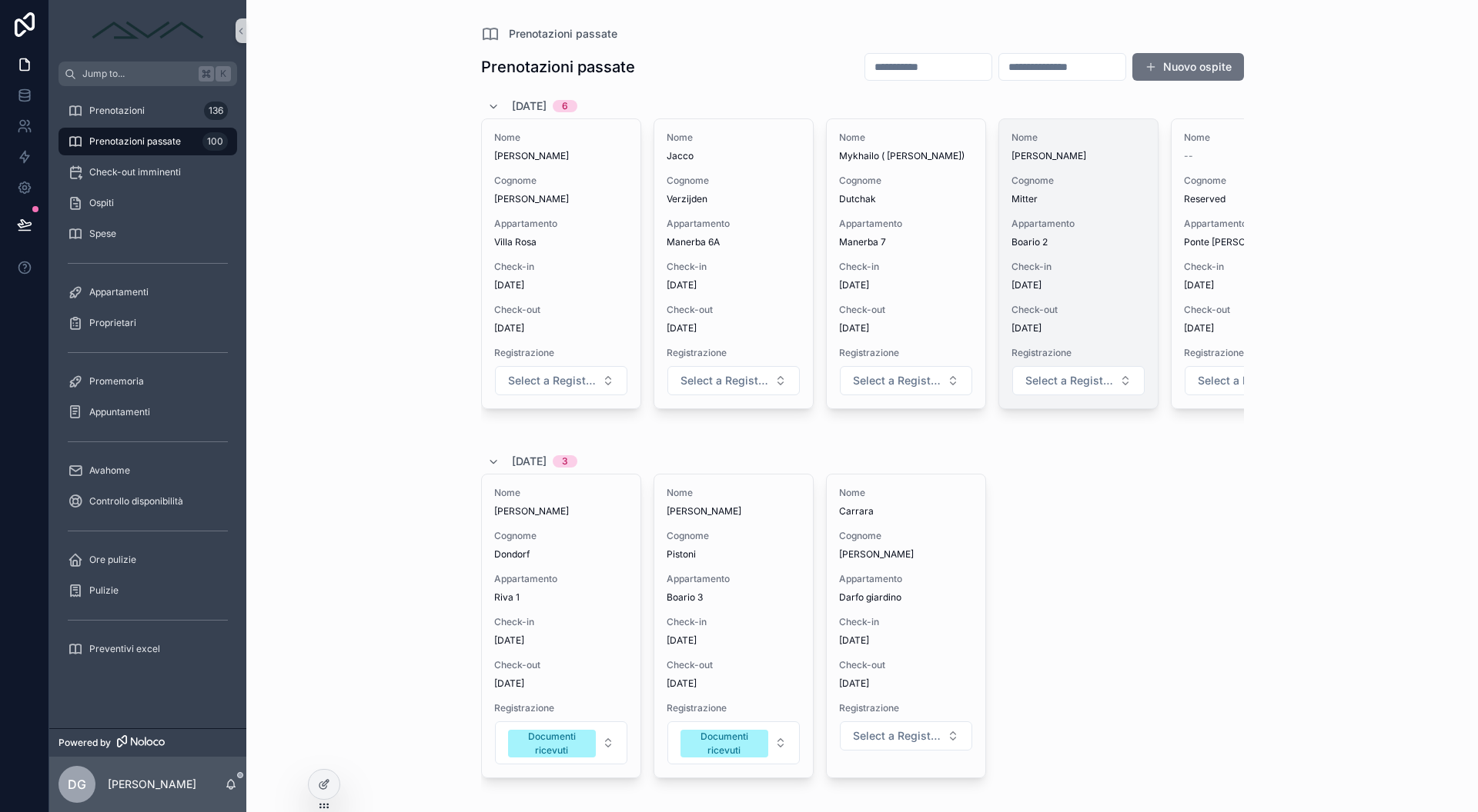
scroll to position [0, 259]
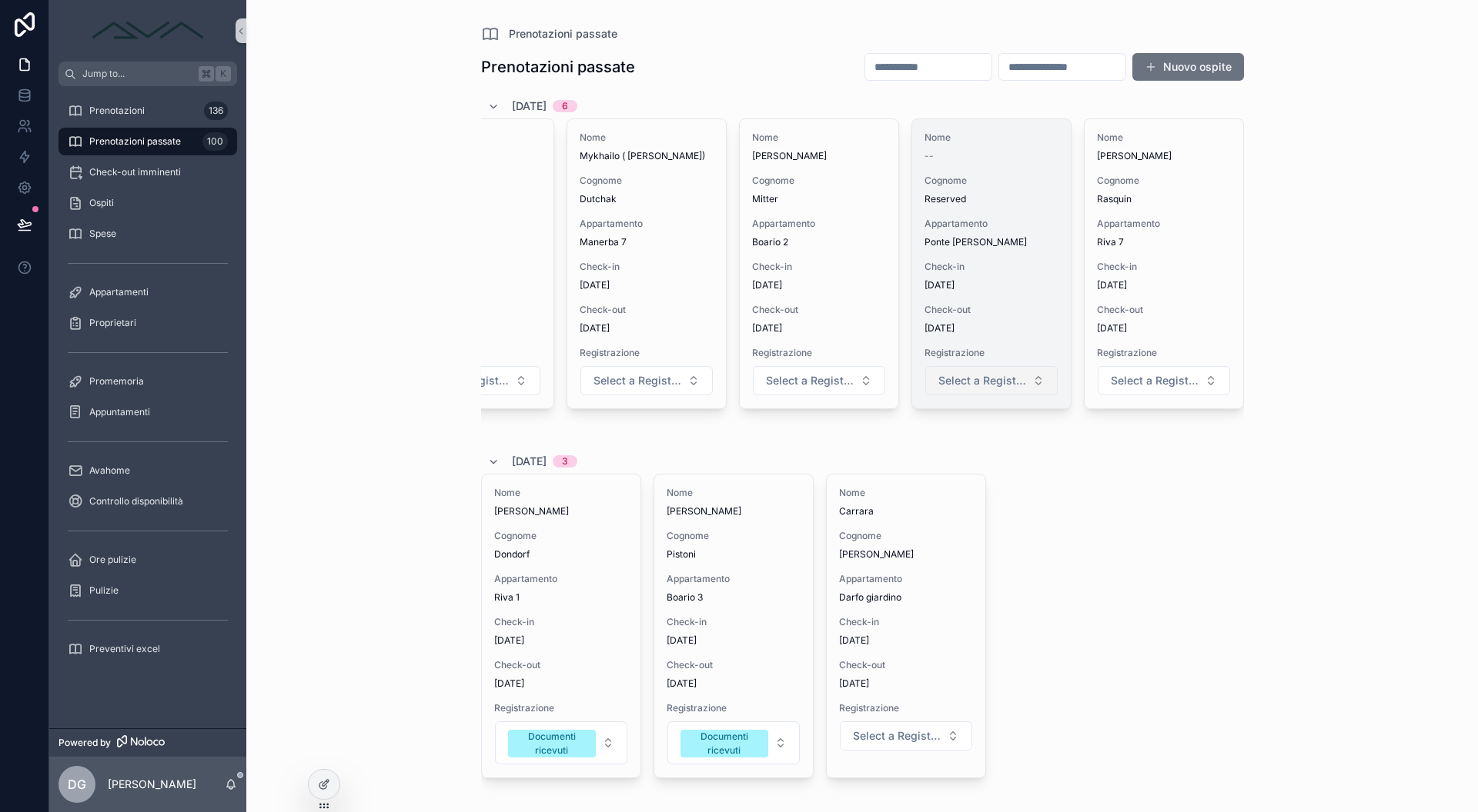
click at [963, 379] on span "Select a Registrazione" at bounding box center [982, 381] width 88 height 15
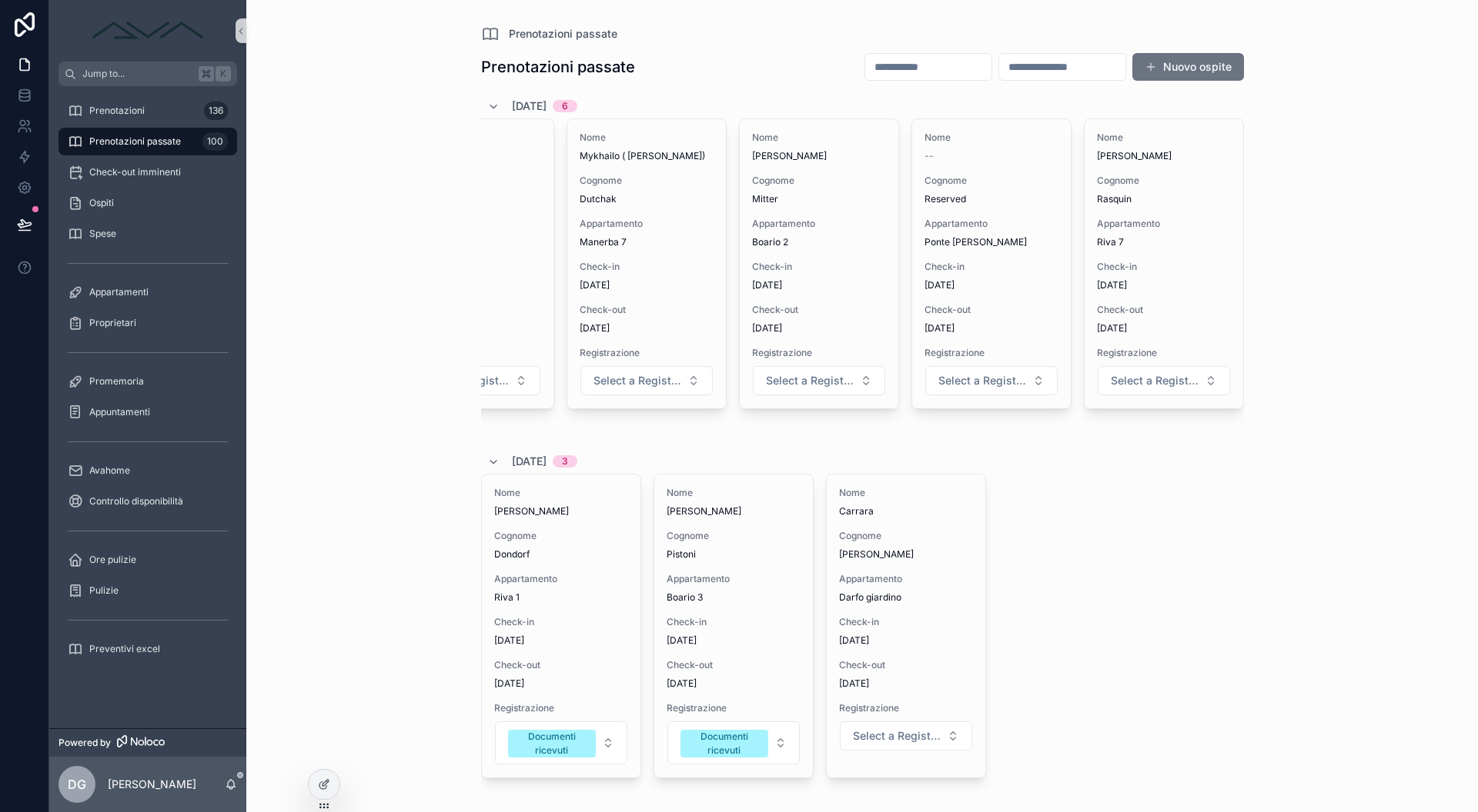
click at [979, 509] on div "Nome [PERSON_NAME] Dondorf Appartamento Riva 1 Check-in [DATE] Check-out [DATE]…" at bounding box center [861, 640] width 762 height 332
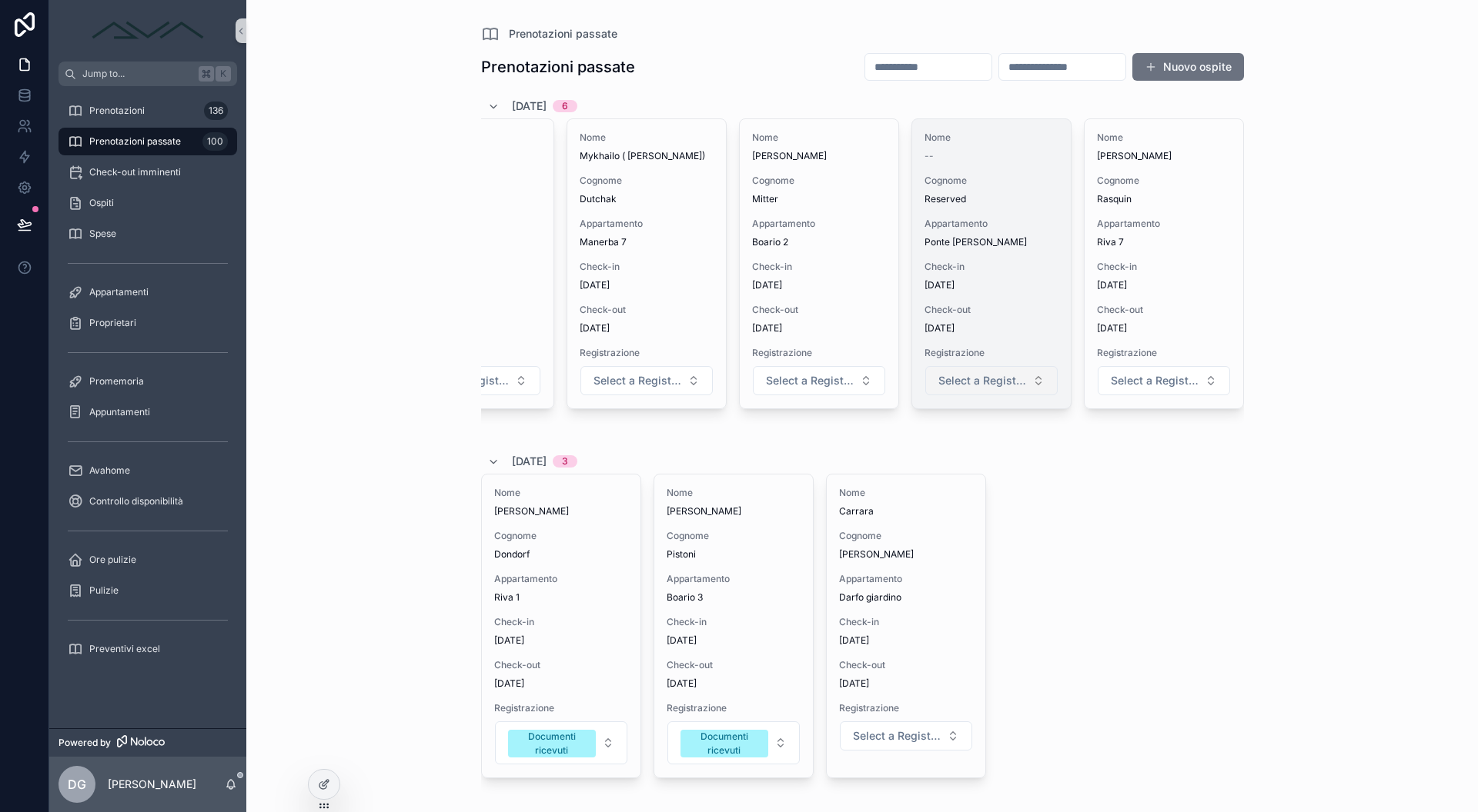
click at [977, 378] on span "Select a Registrazione" at bounding box center [982, 381] width 88 height 15
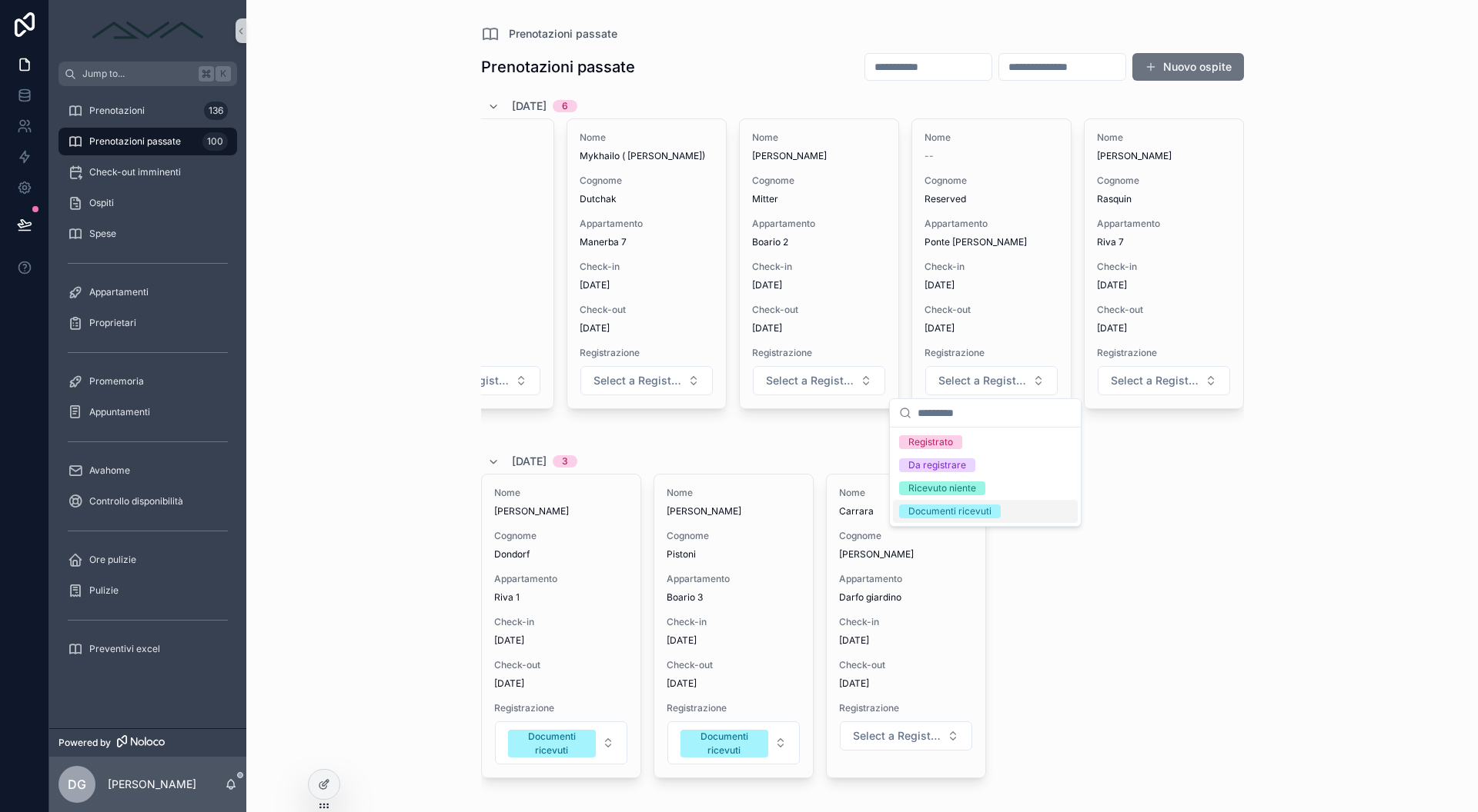
click at [969, 512] on div "Documenti ricevuti" at bounding box center [949, 512] width 83 height 14
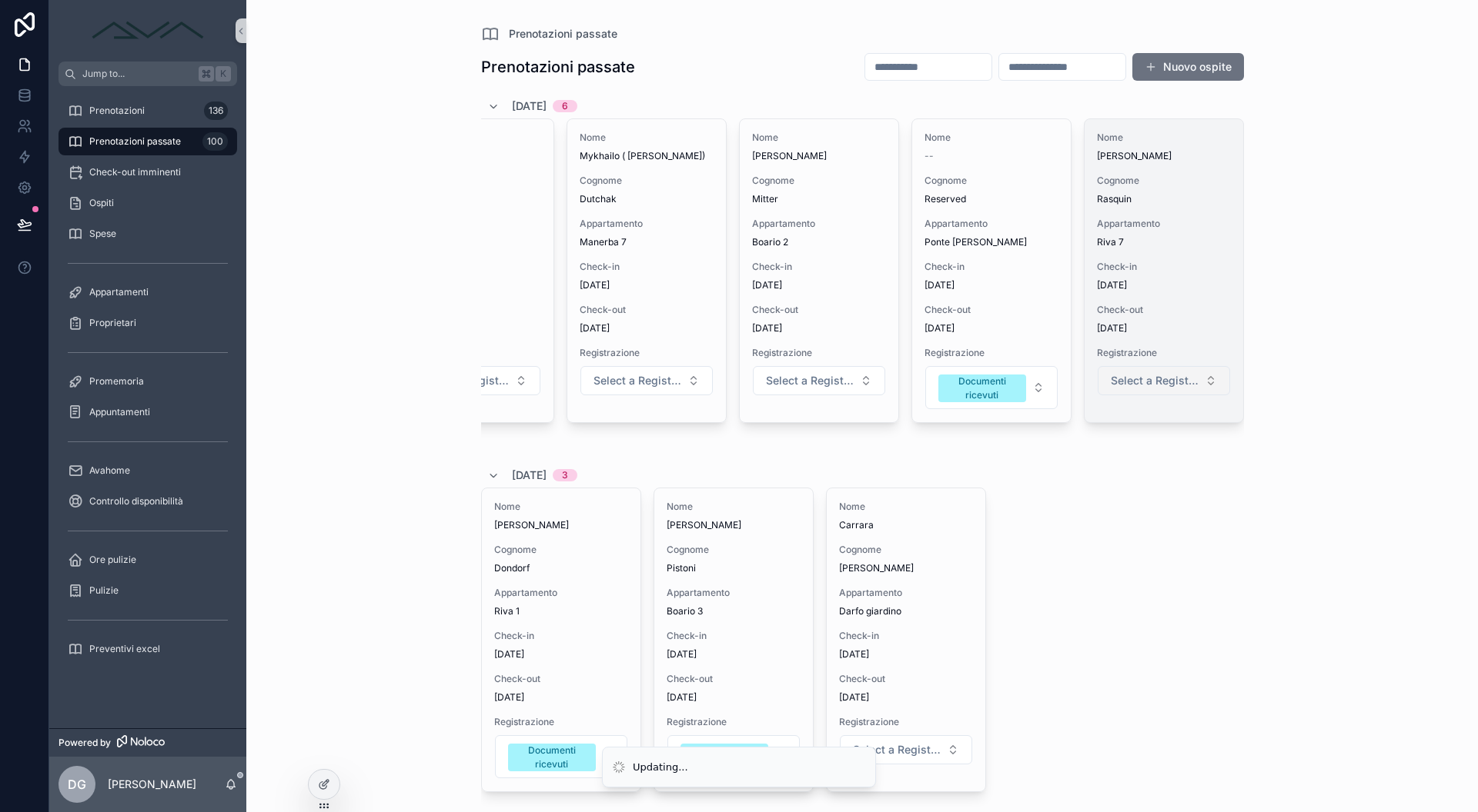
click at [1173, 389] on button "Select a Registrazione" at bounding box center [1163, 381] width 132 height 29
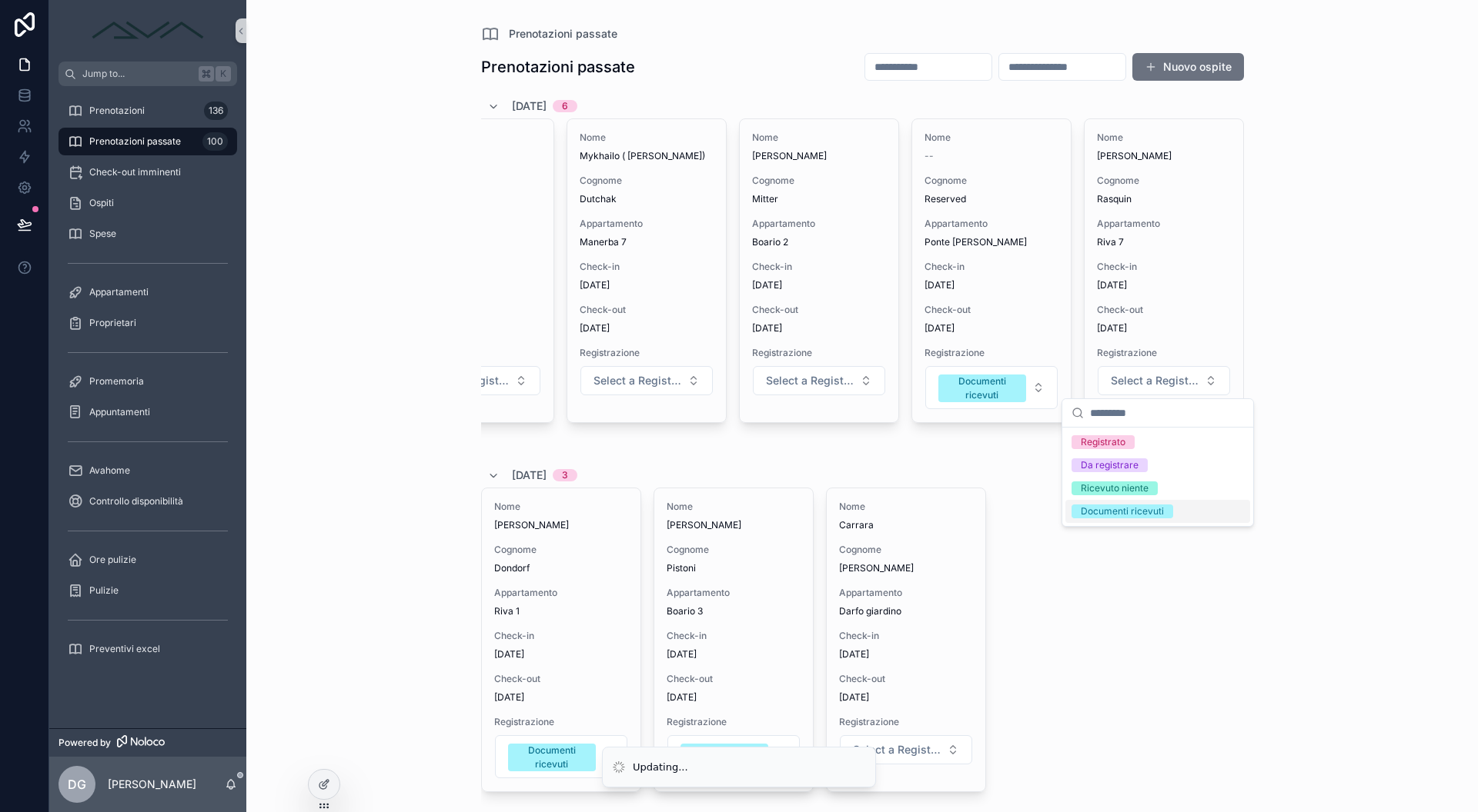
click at [1138, 504] on div "Documenti ricevuti" at bounding box center [1157, 512] width 185 height 23
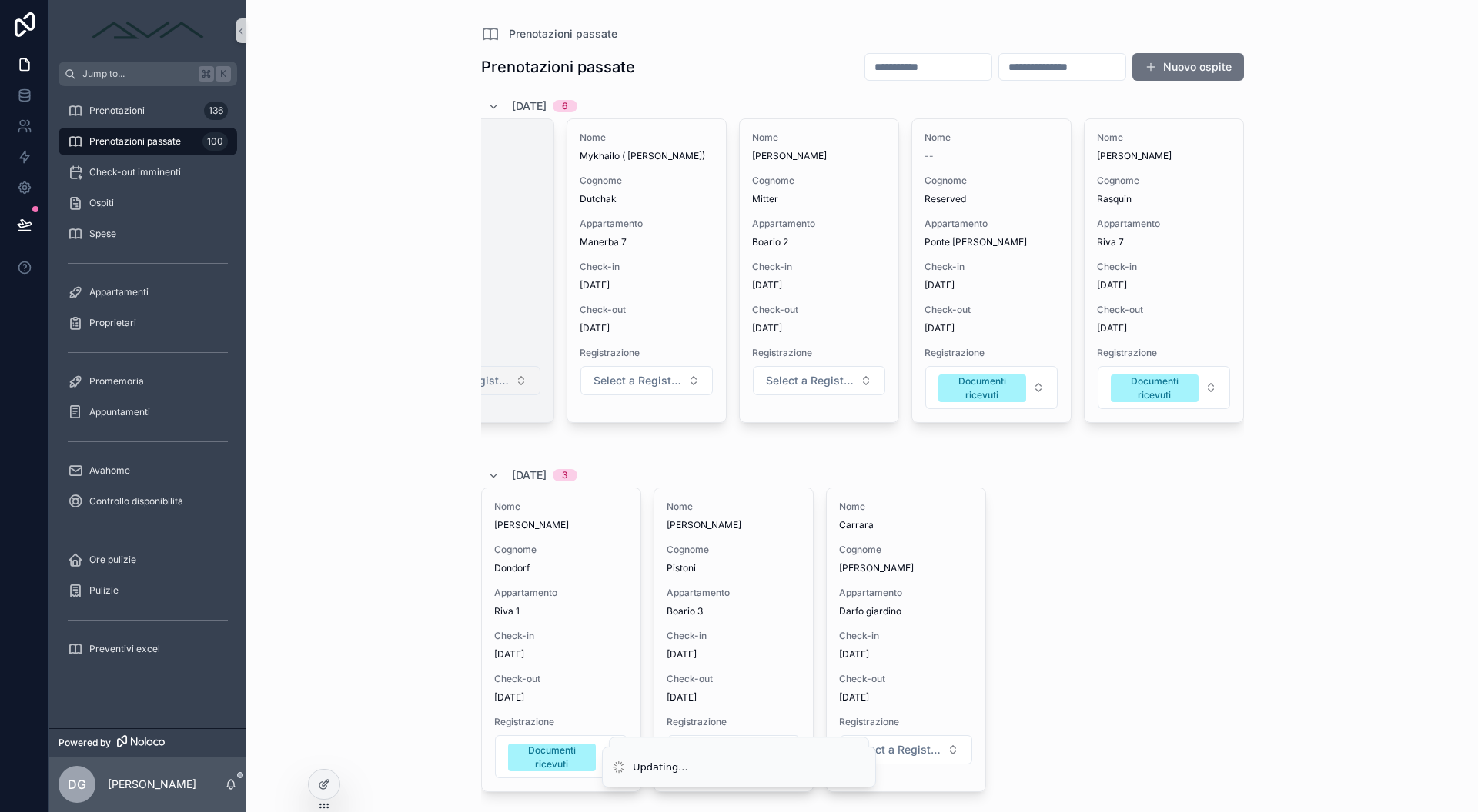
scroll to position [0, 0]
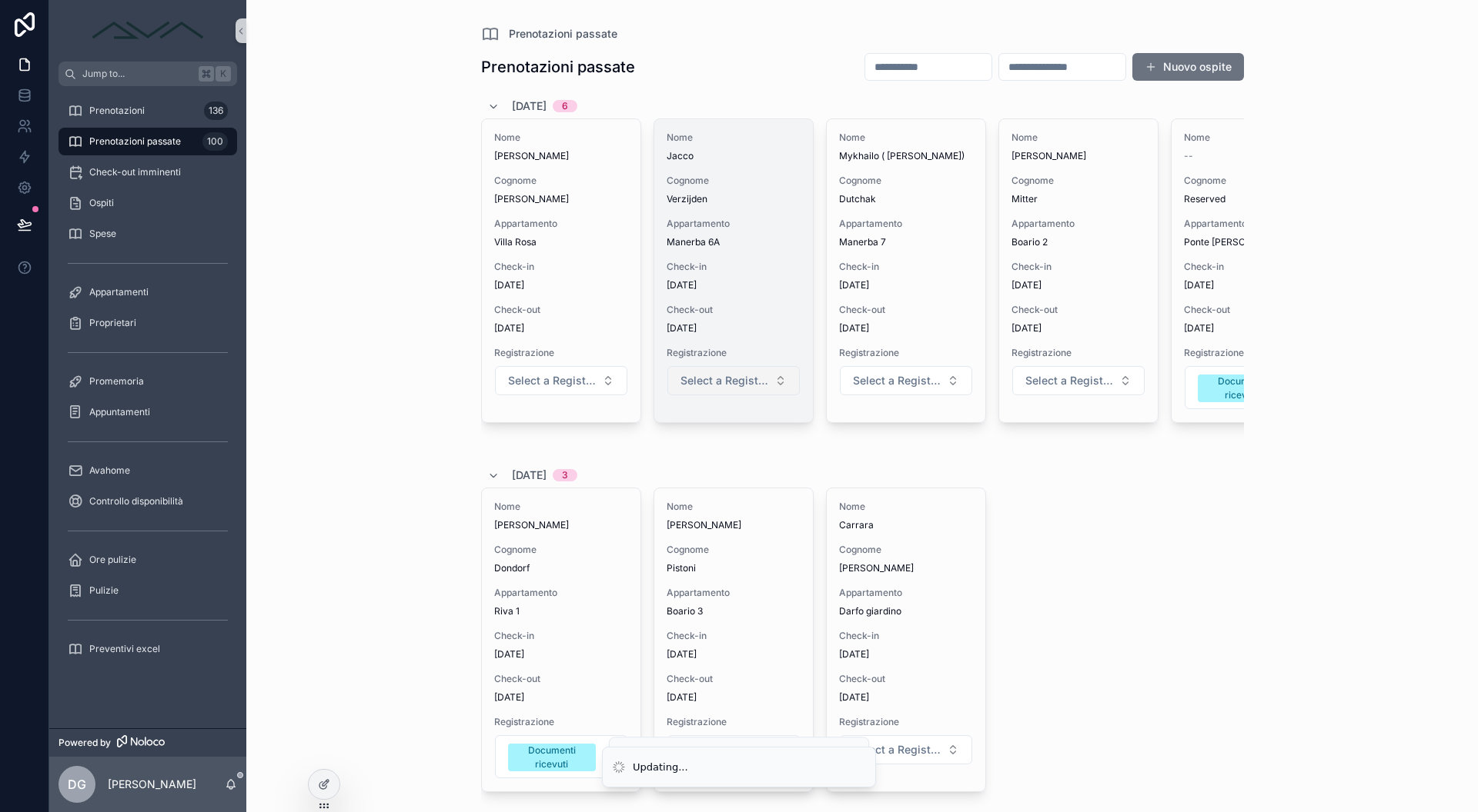
click at [709, 382] on span "Select a Registrazione" at bounding box center [724, 381] width 88 height 15
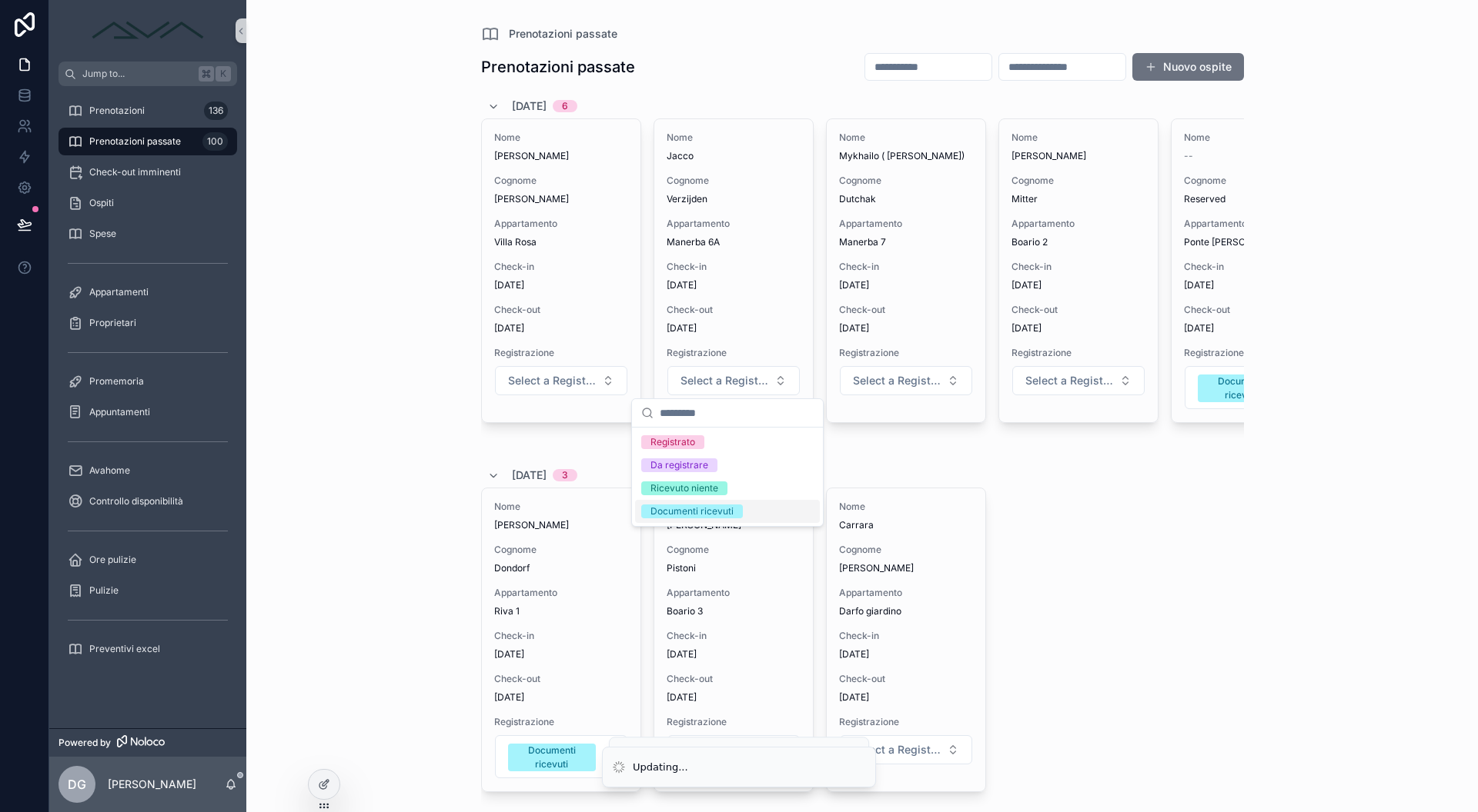
click at [705, 507] on div "Documenti ricevuti" at bounding box center [692, 512] width 83 height 14
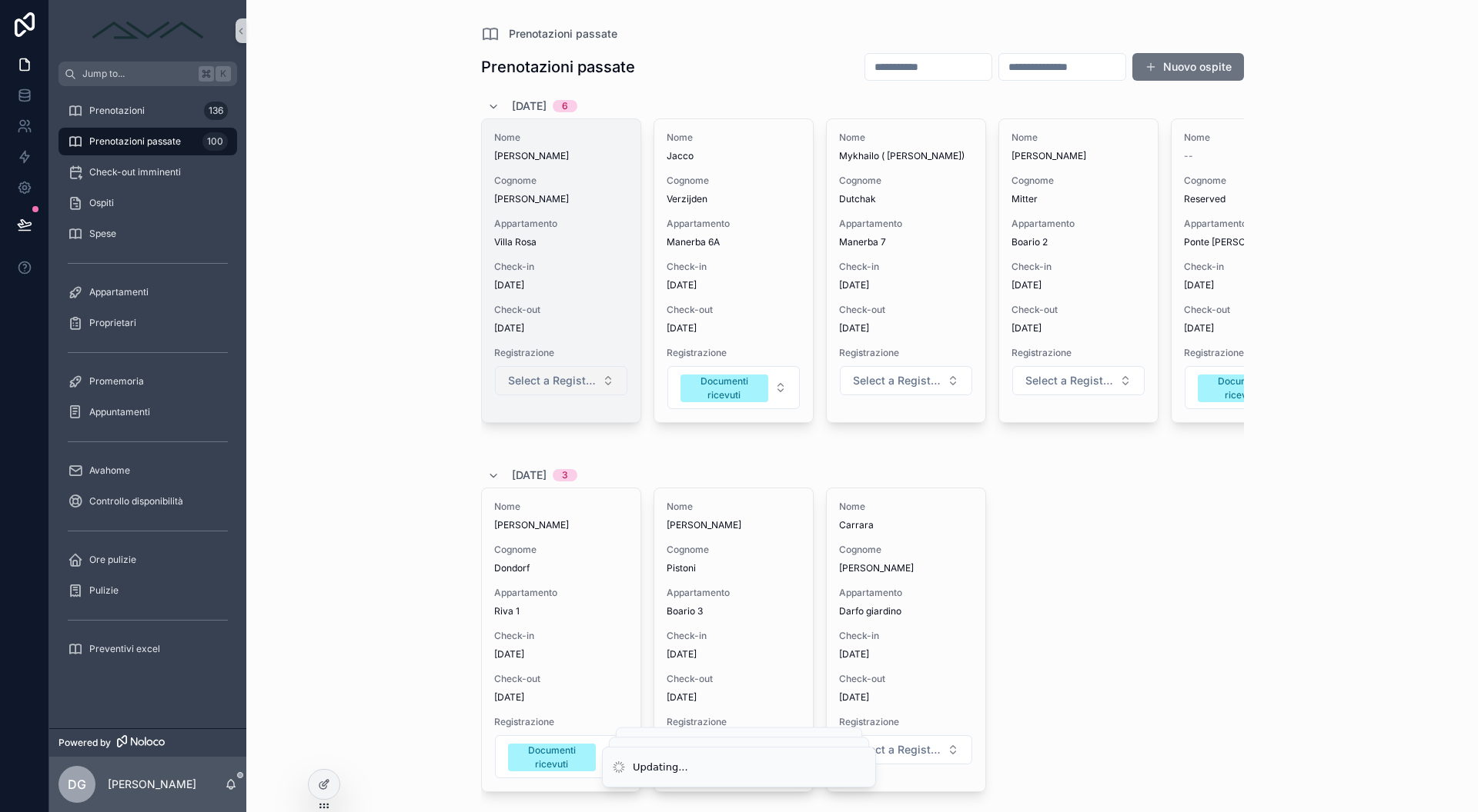
click at [577, 369] on button "Select a Registrazione" at bounding box center [561, 381] width 132 height 29
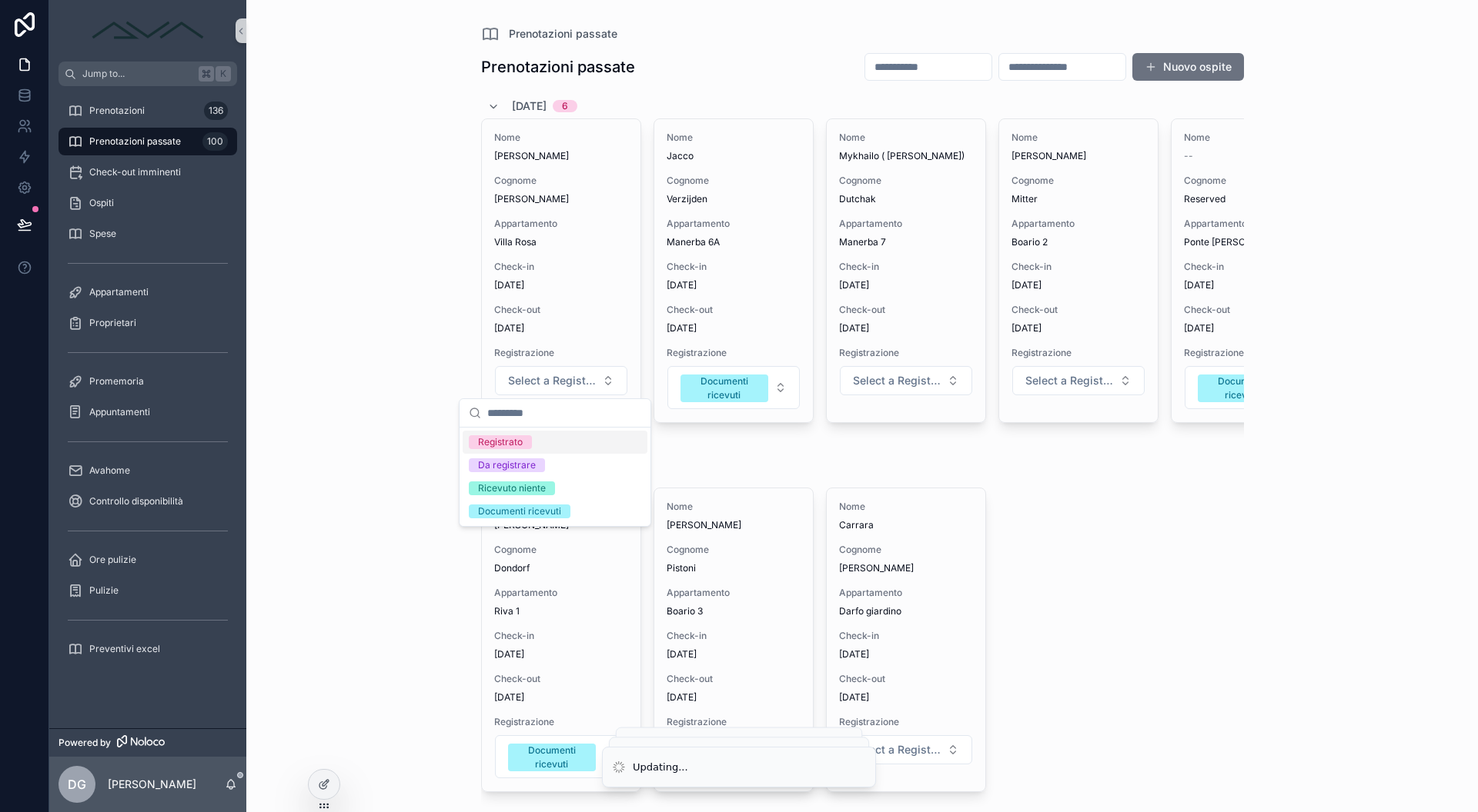
click at [327, 375] on div "Prenotazioni passate Prenotazioni passate Nuovo ospite [DATE] 6 Nome [PERSON_NA…" at bounding box center [862, 406] width 1231 height 812
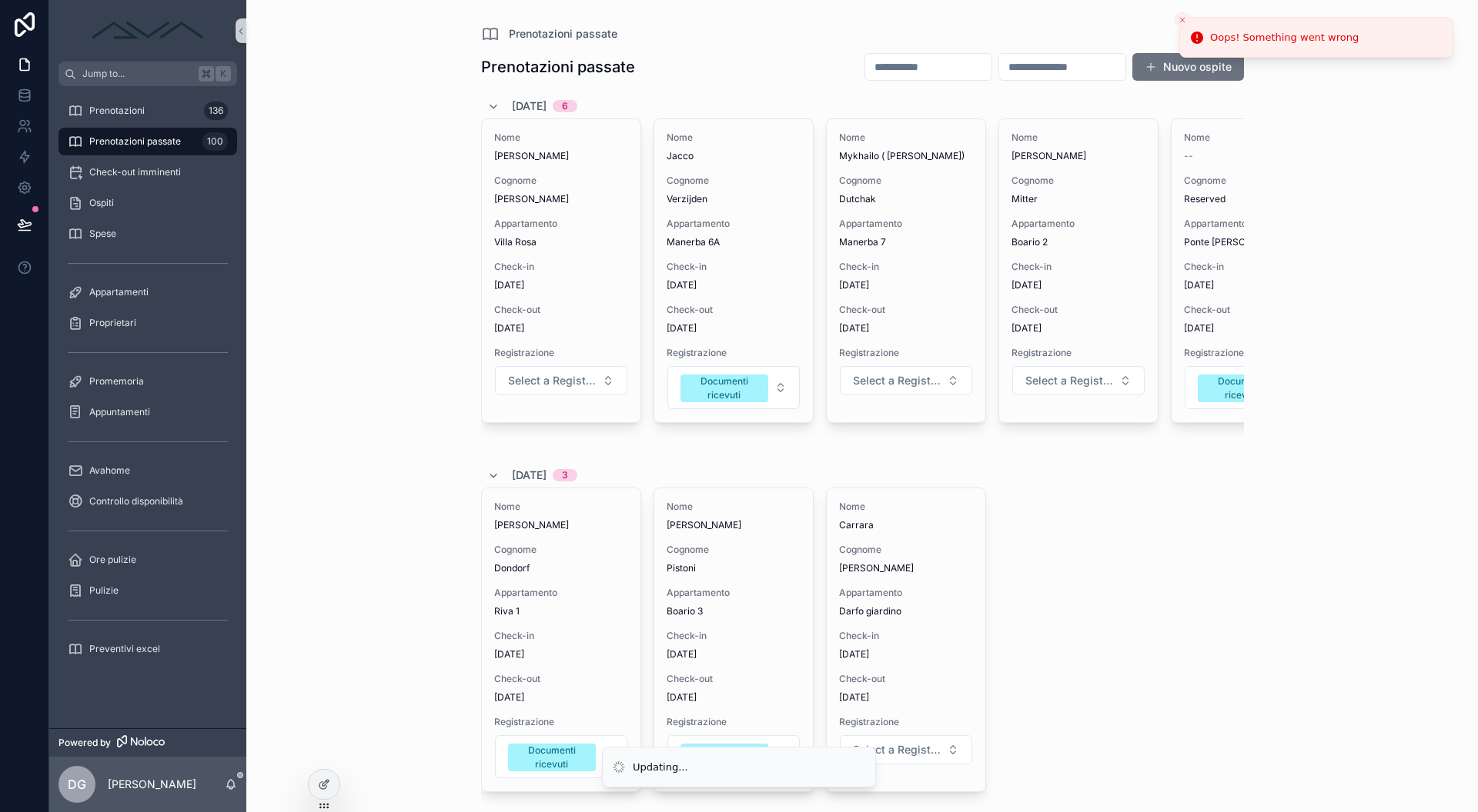
click at [1184, 25] on button "Close toast" at bounding box center [1181, 20] width 15 height 15
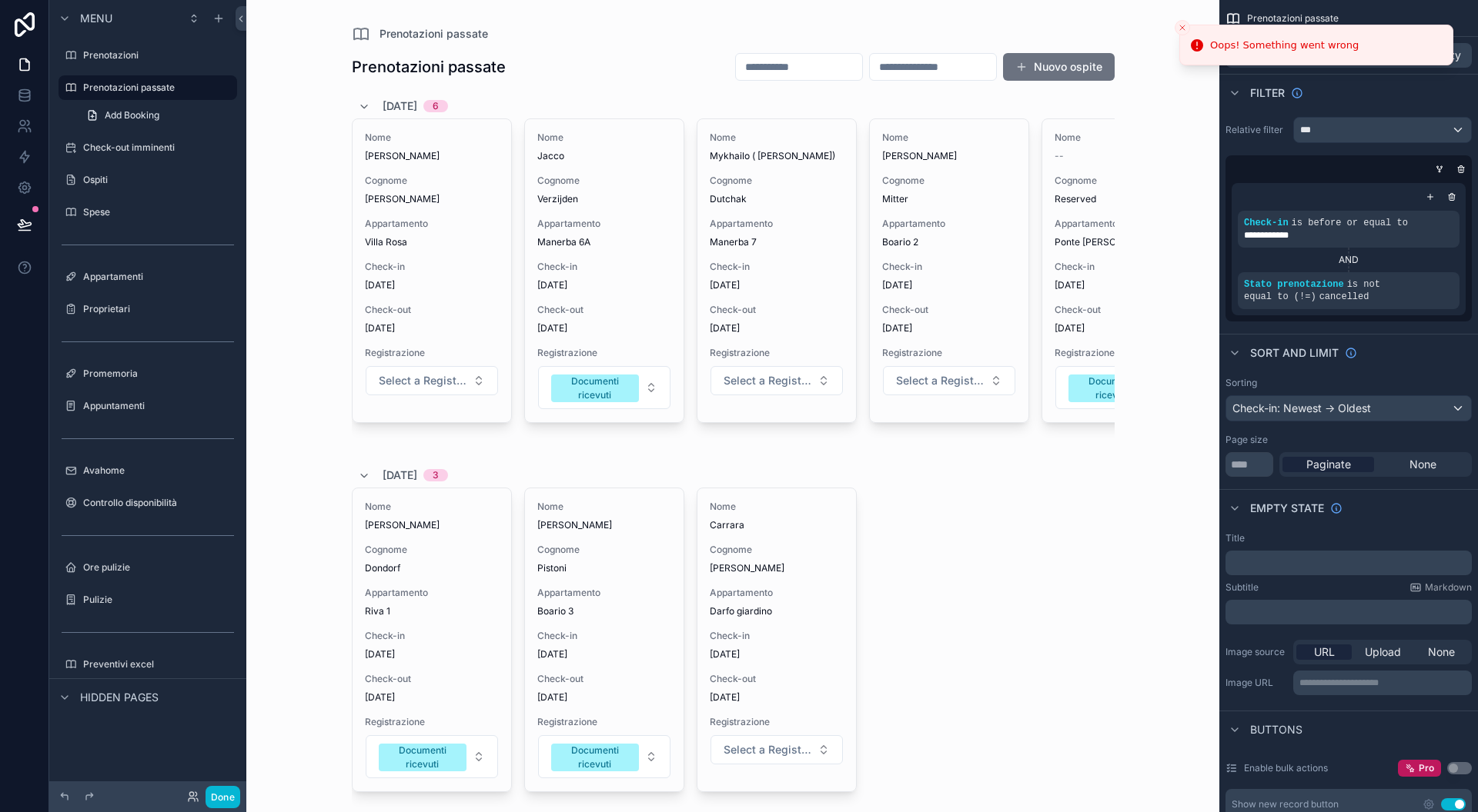
click at [1181, 25] on icon "Close toast" at bounding box center [1182, 28] width 9 height 9
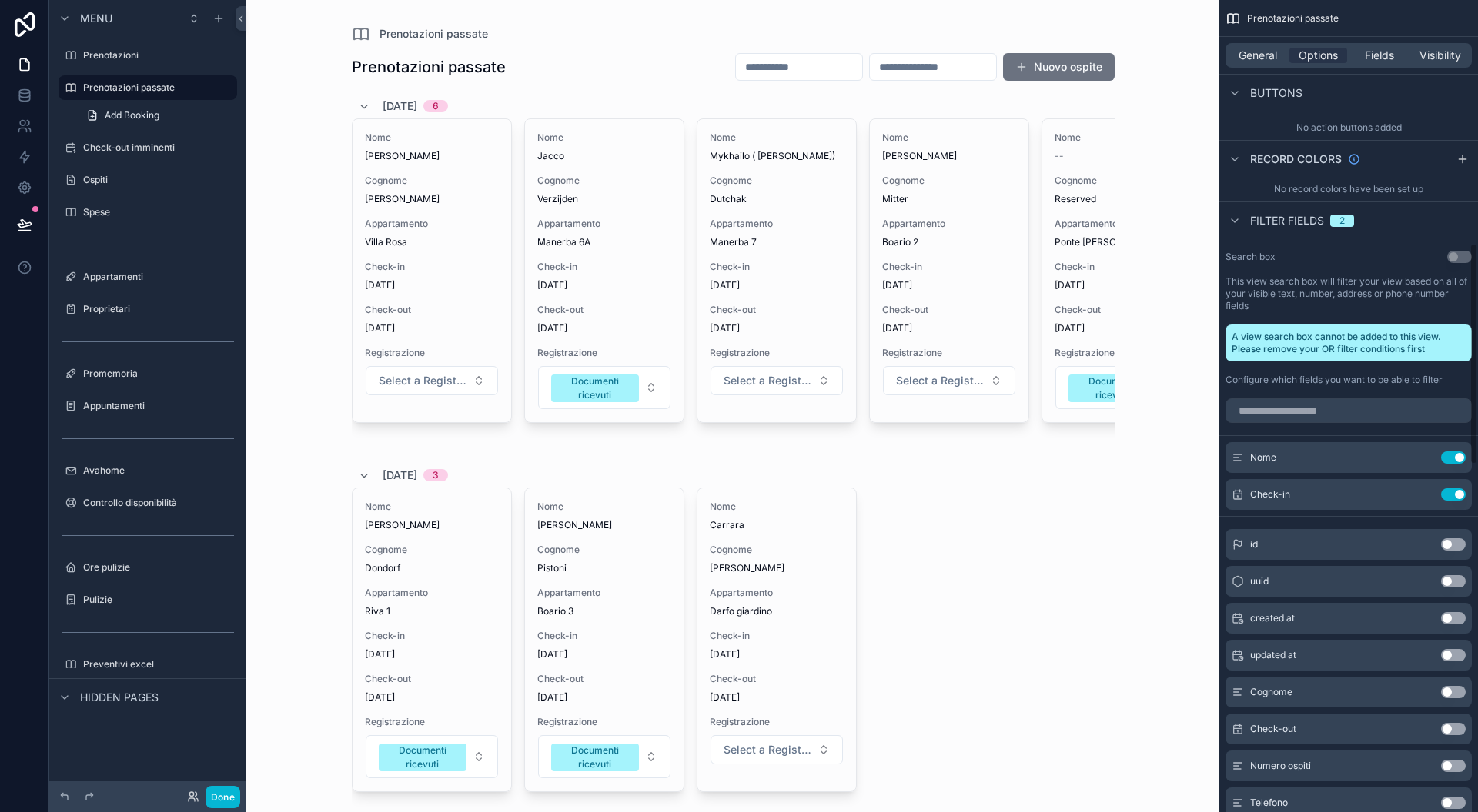
scroll to position [1034, 0]
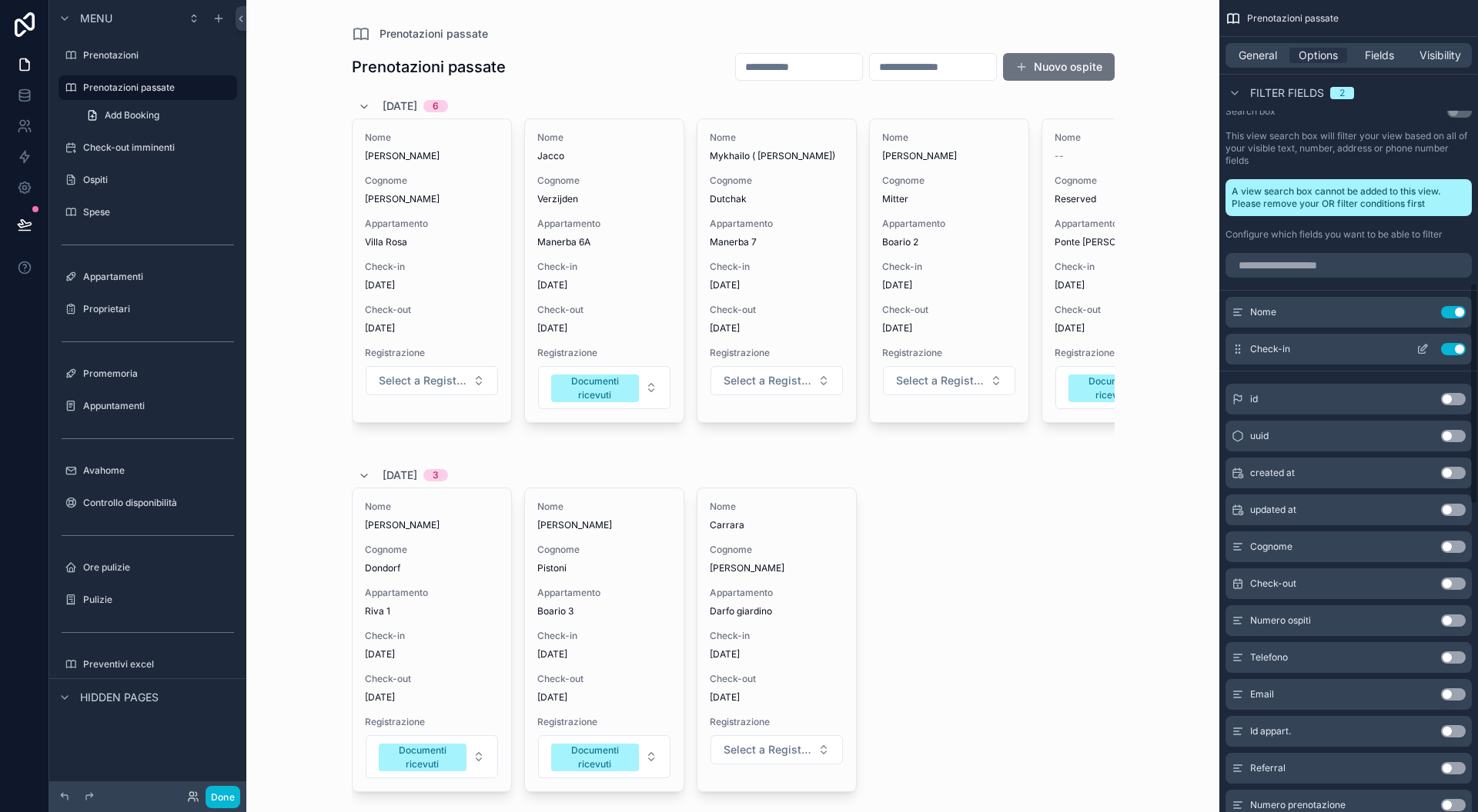
click at [1453, 352] on button "Use setting" at bounding box center [1453, 349] width 25 height 13
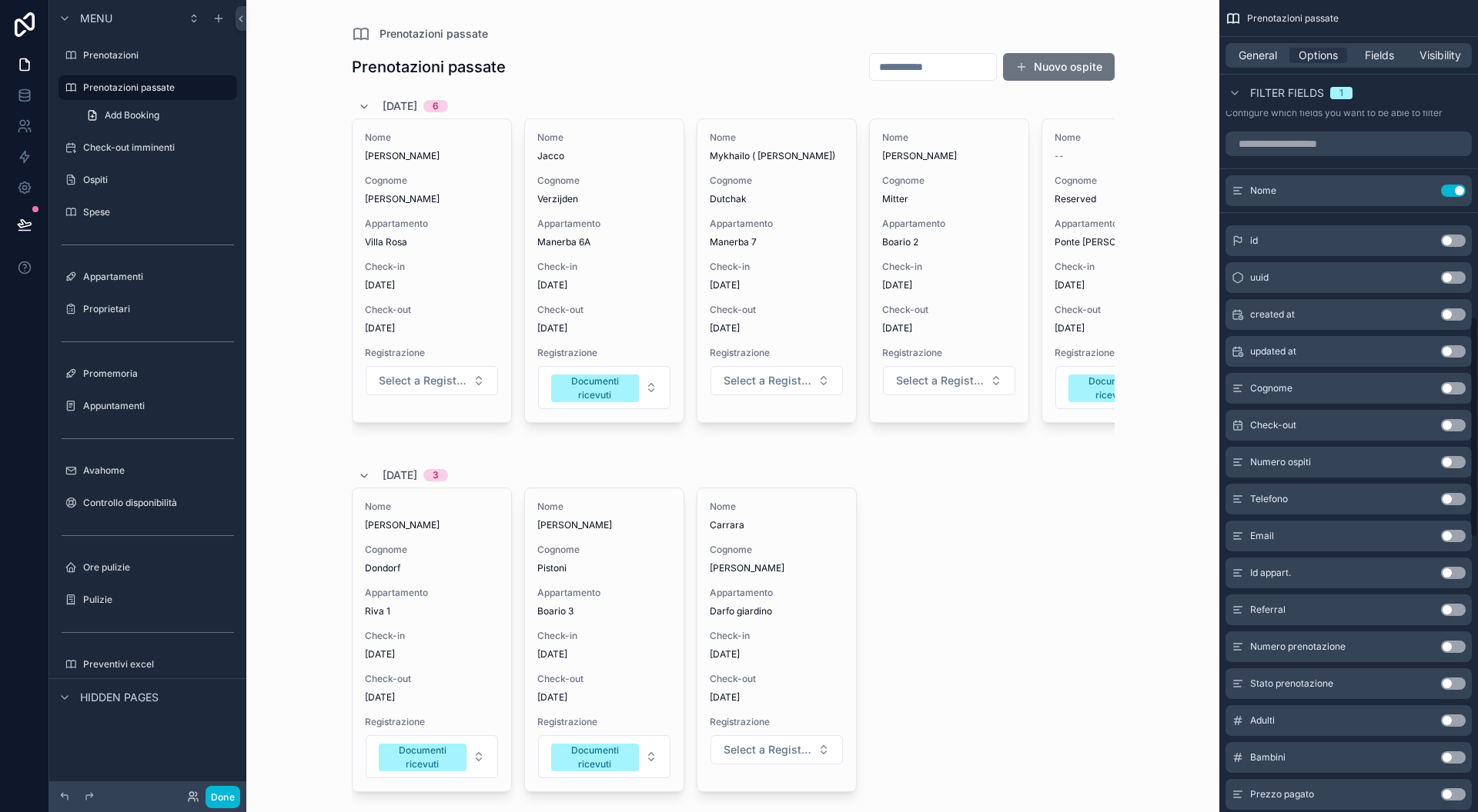
scroll to position [1185, 0]
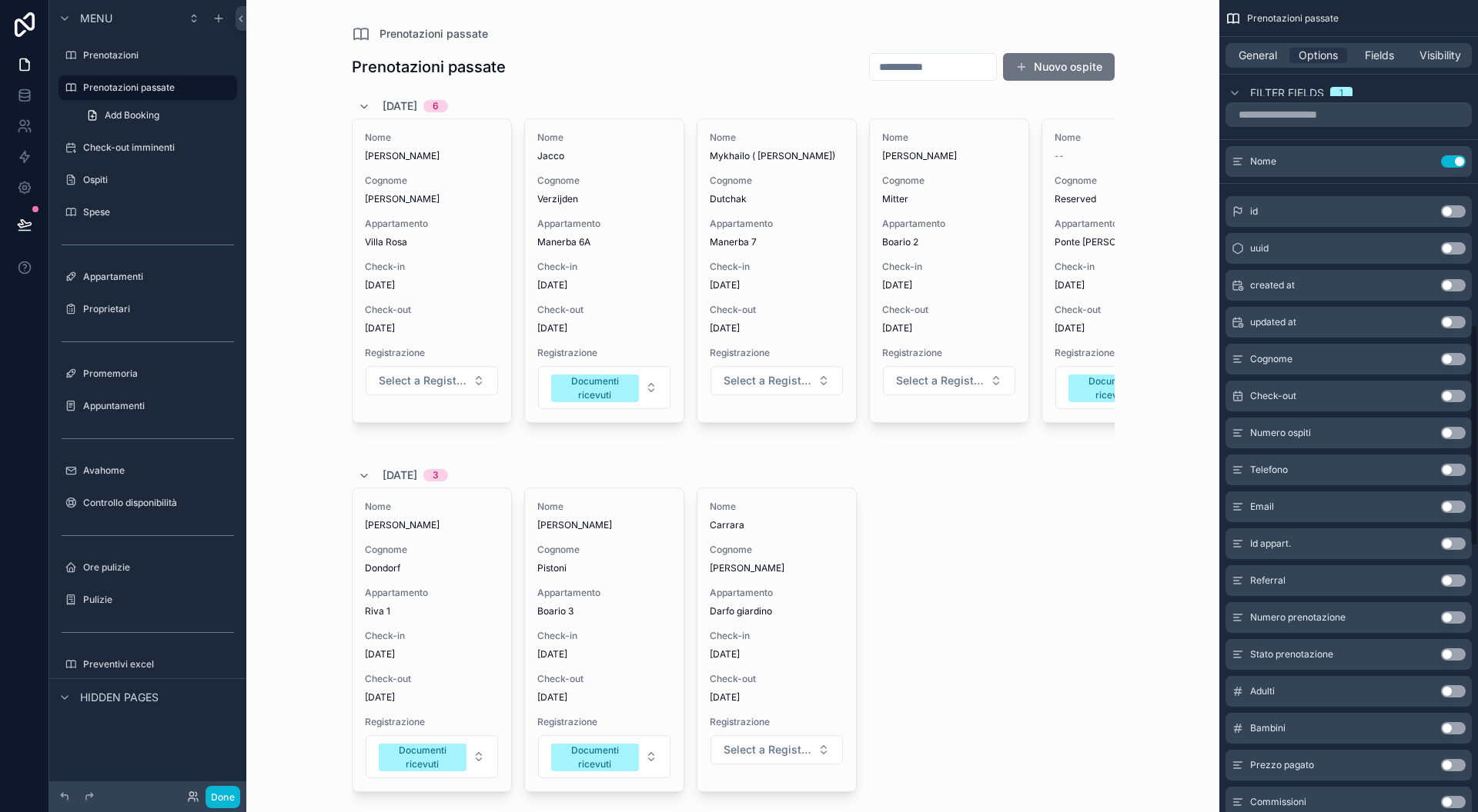
click at [1452, 620] on button "Use setting" at bounding box center [1453, 618] width 25 height 13
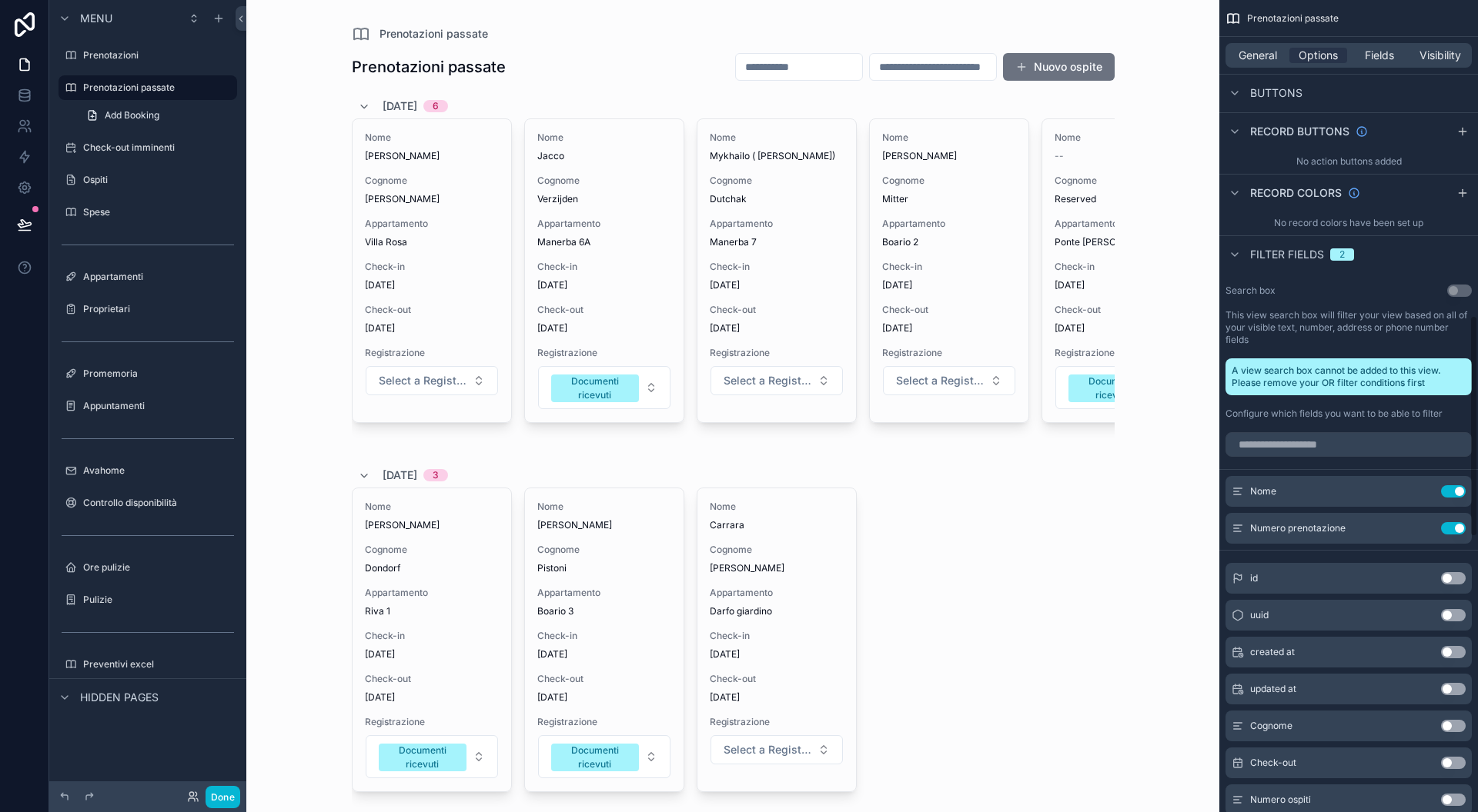
scroll to position [0, 0]
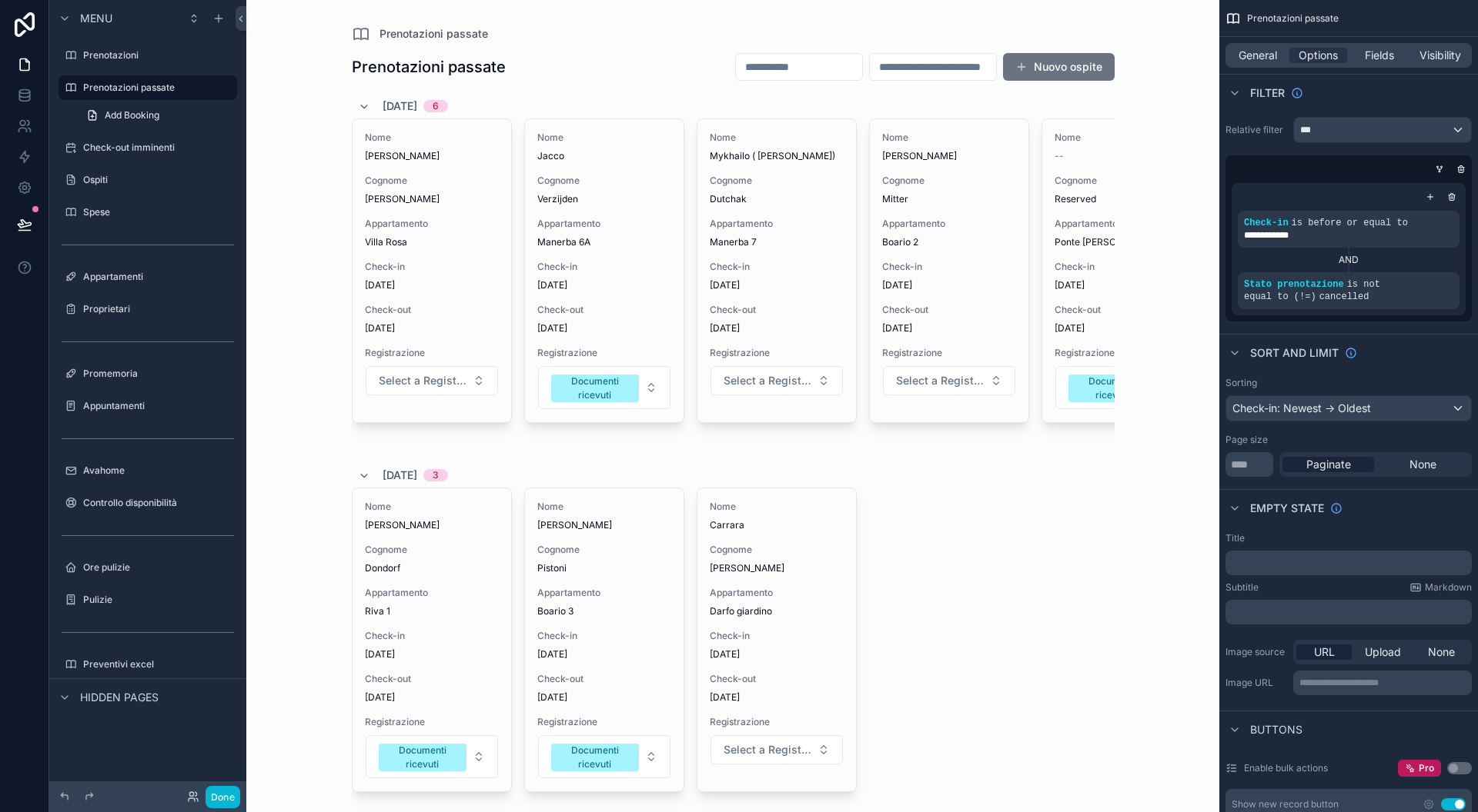
drag, startPoint x: 870, startPoint y: 60, endPoint x: 878, endPoint y: 75, distance: 17.0
click at [870, 60] on input "scrollable content" at bounding box center [932, 67] width 126 height 21
paste input "**********"
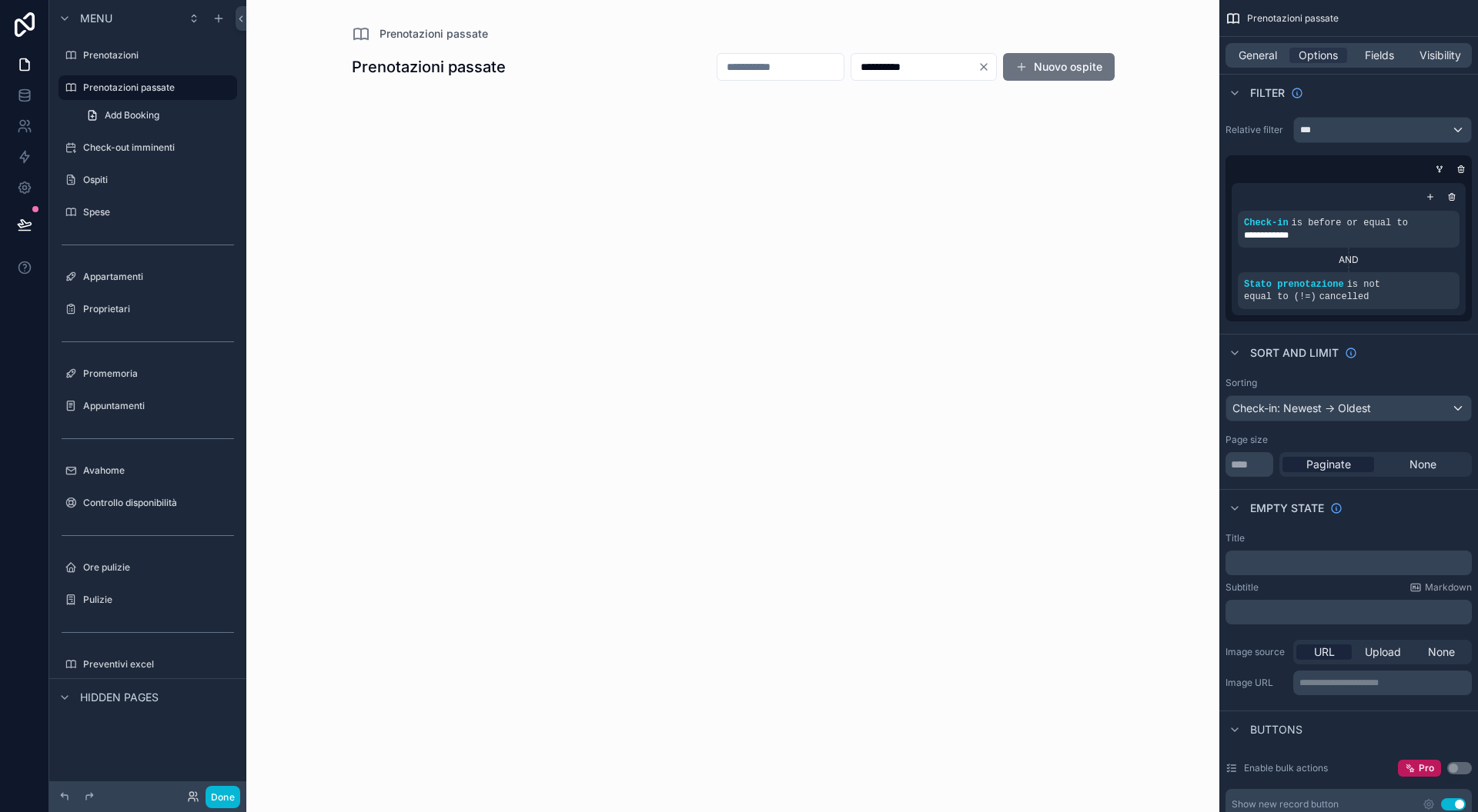
type input "**********"
click at [1043, 527] on div "**********" at bounding box center [733, 406] width 973 height 812
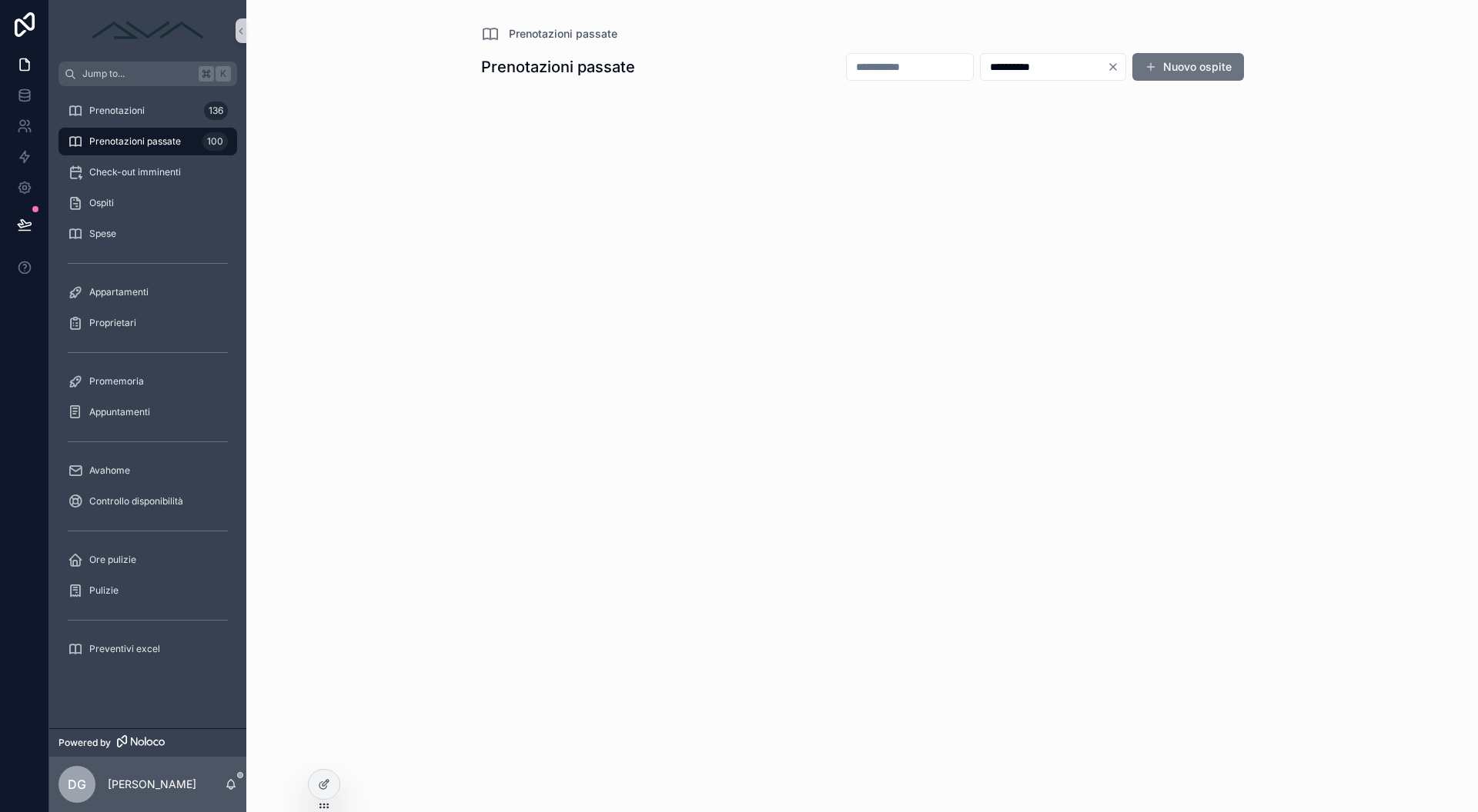
click at [1113, 67] on icon "Clear" at bounding box center [1113, 66] width 6 height 6
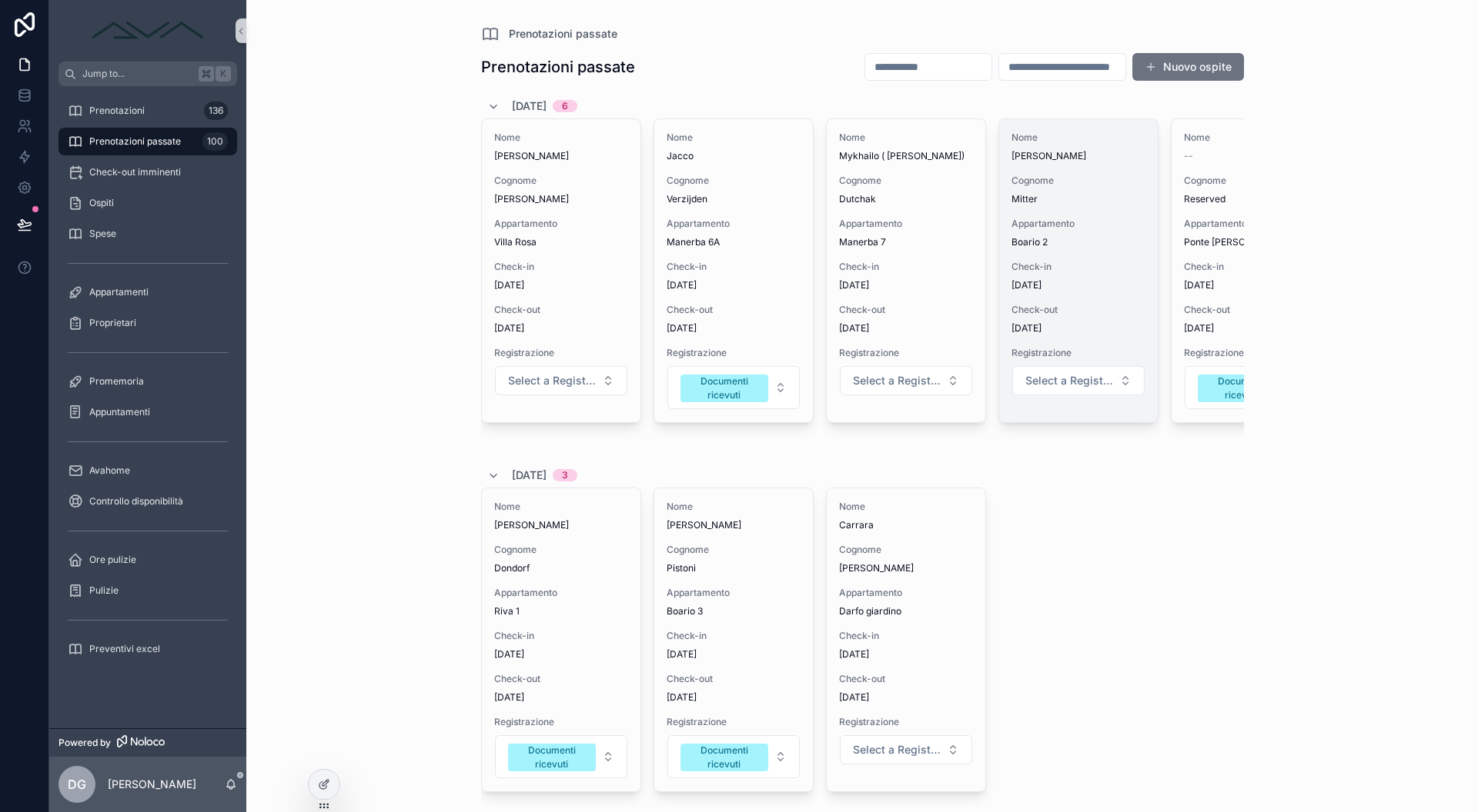
click at [1016, 245] on span "Boario 2" at bounding box center [1079, 242] width 134 height 13
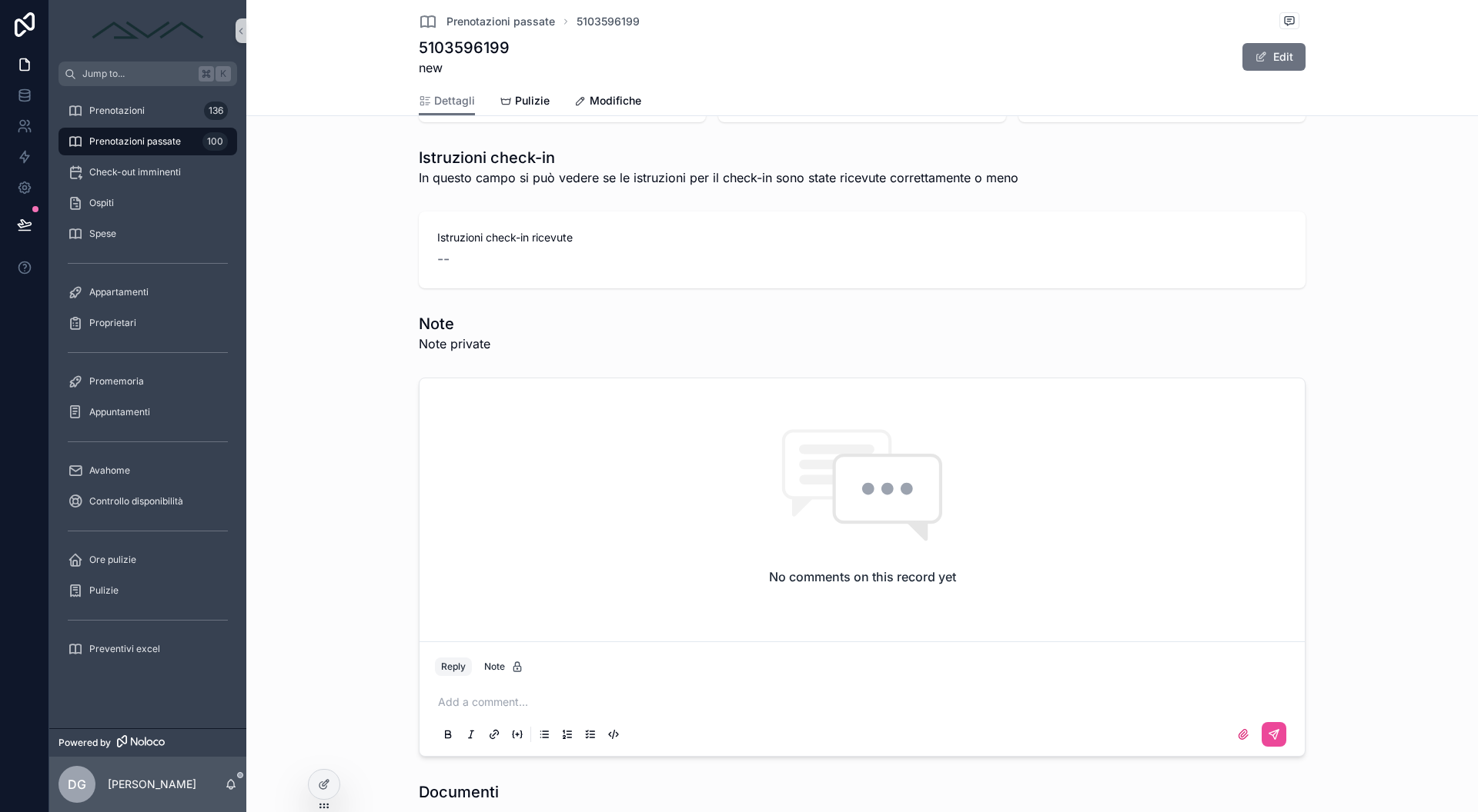
scroll to position [1147, 0]
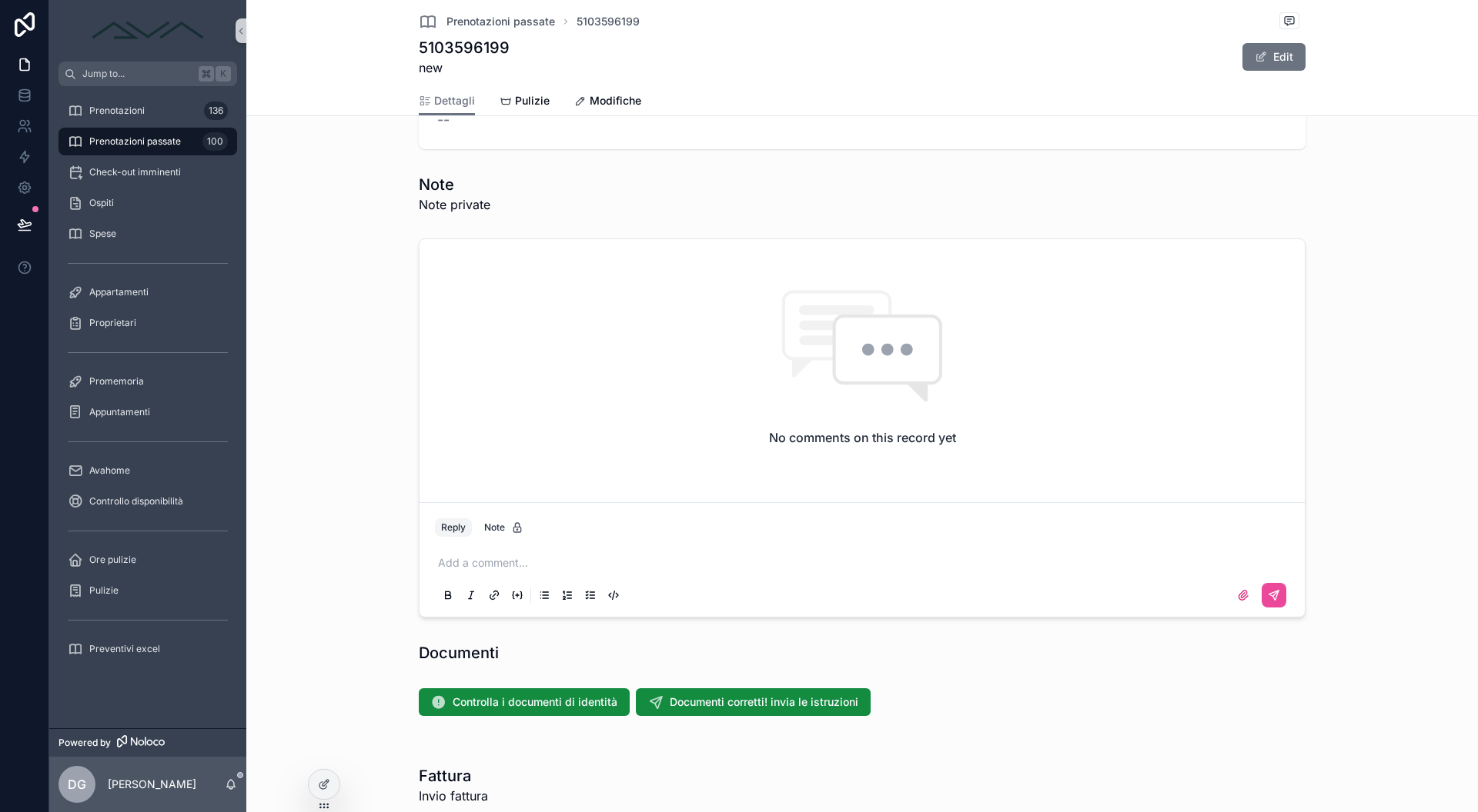
click at [503, 564] on p "scrollable content" at bounding box center [865, 563] width 854 height 15
click at [1269, 592] on icon "scrollable content" at bounding box center [1273, 595] width 9 height 9
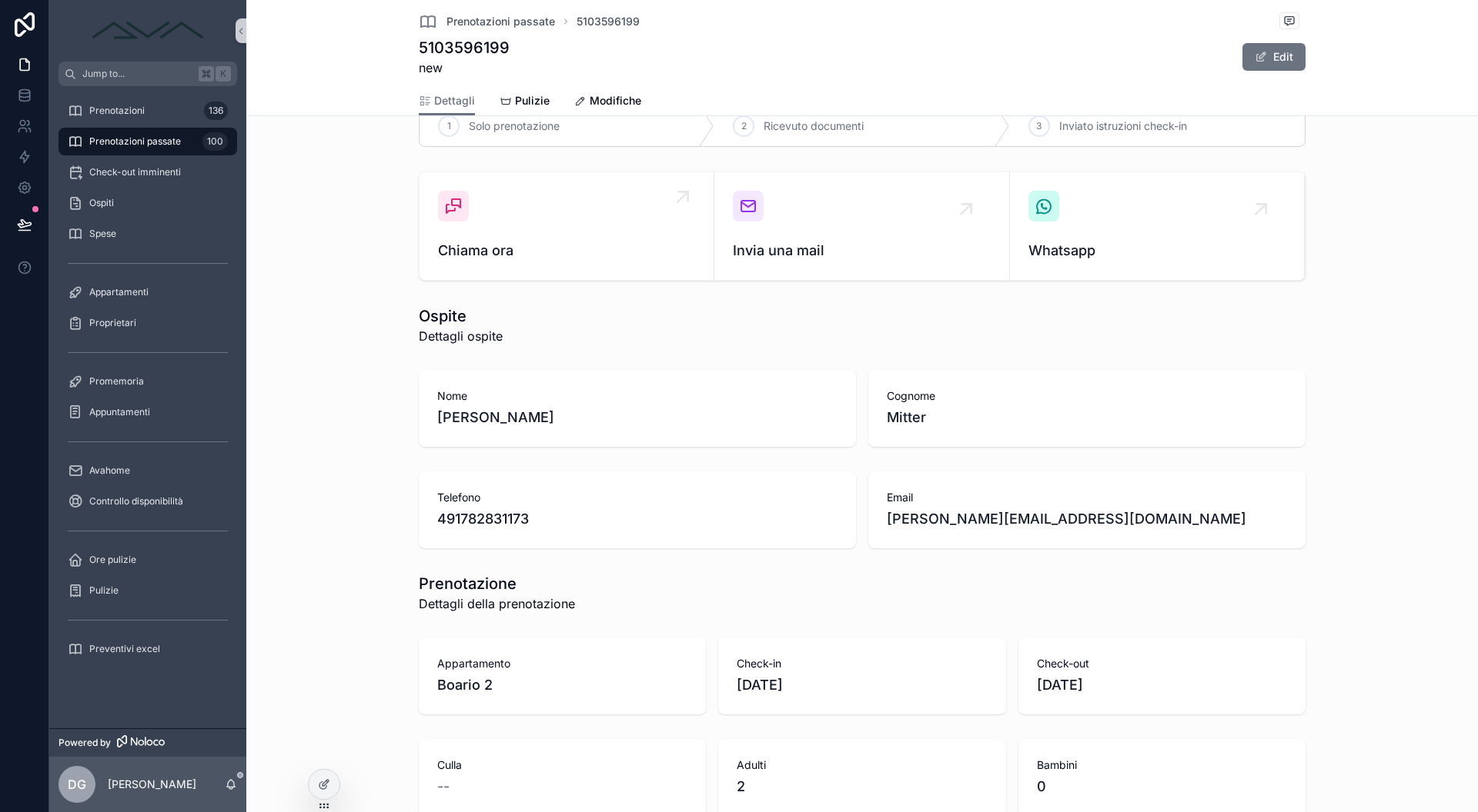
scroll to position [0, 0]
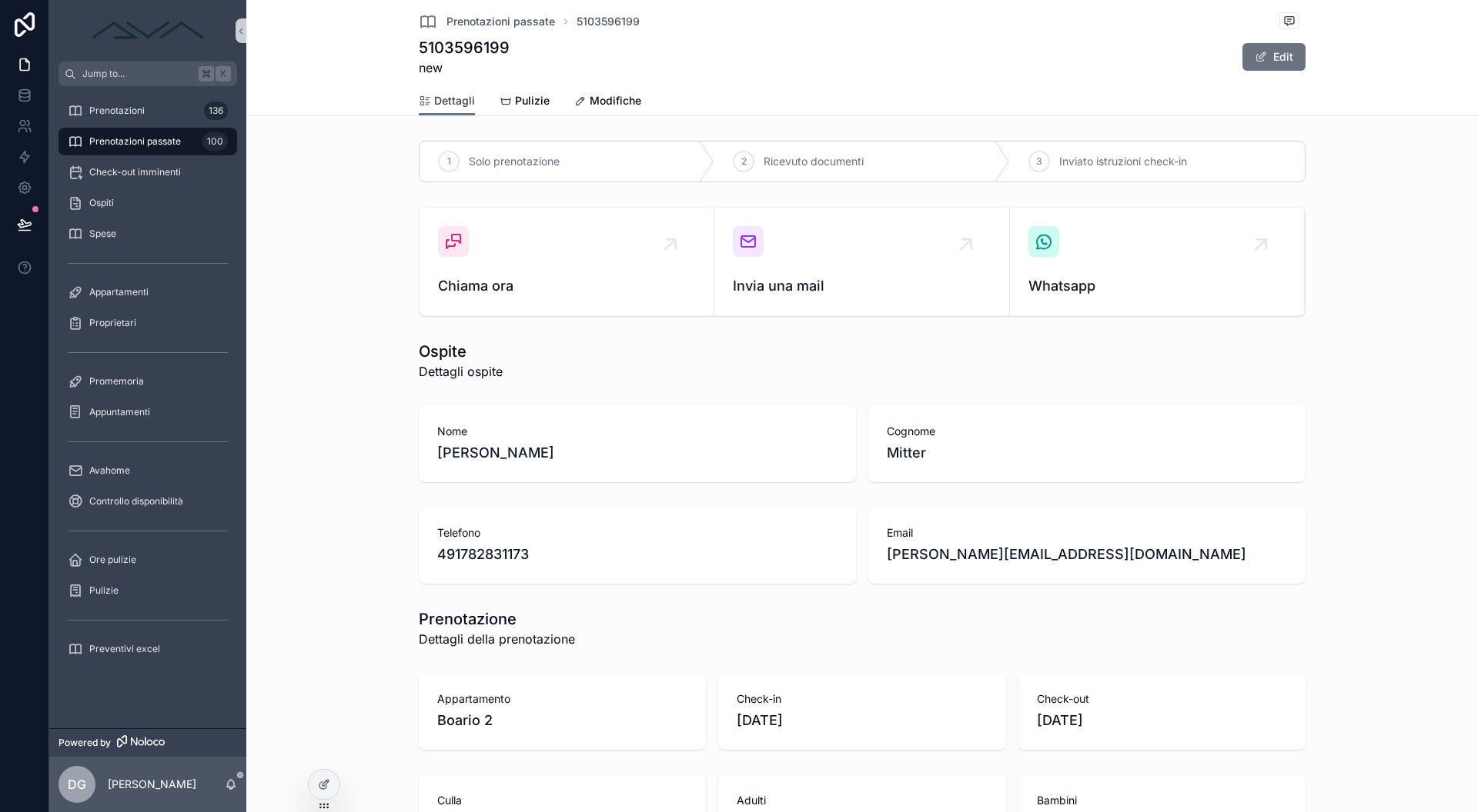
click at [439, 97] on span "Dettagli" at bounding box center [455, 100] width 41 height 15
click at [125, 142] on span "Prenotazioni passate" at bounding box center [135, 142] width 91 height 13
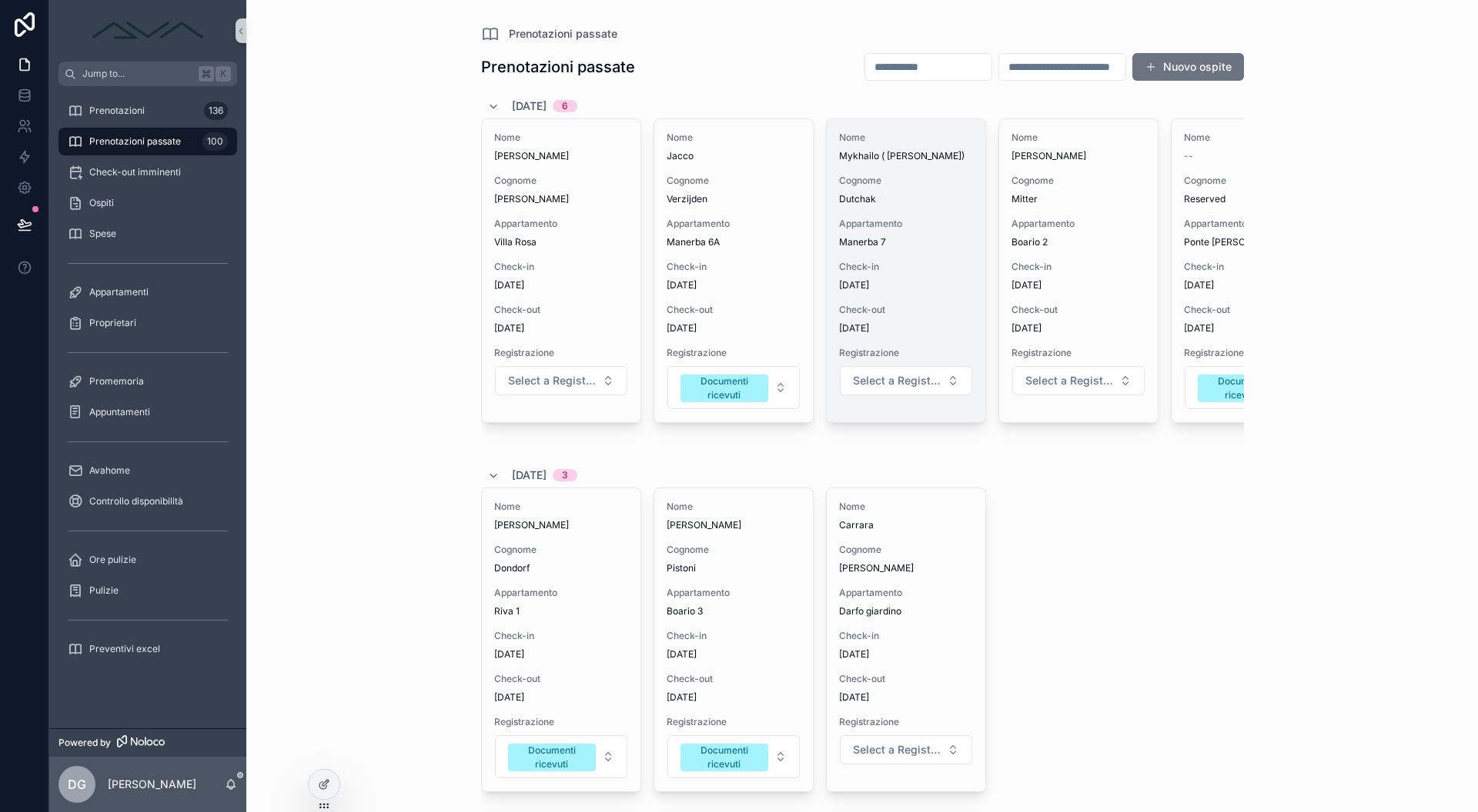
click at [949, 303] on div "Nome Mykhailo ( [PERSON_NAME]) Cognome Dutchak Appartamento Manerba 7 Check-in …" at bounding box center [905, 270] width 158 height 303
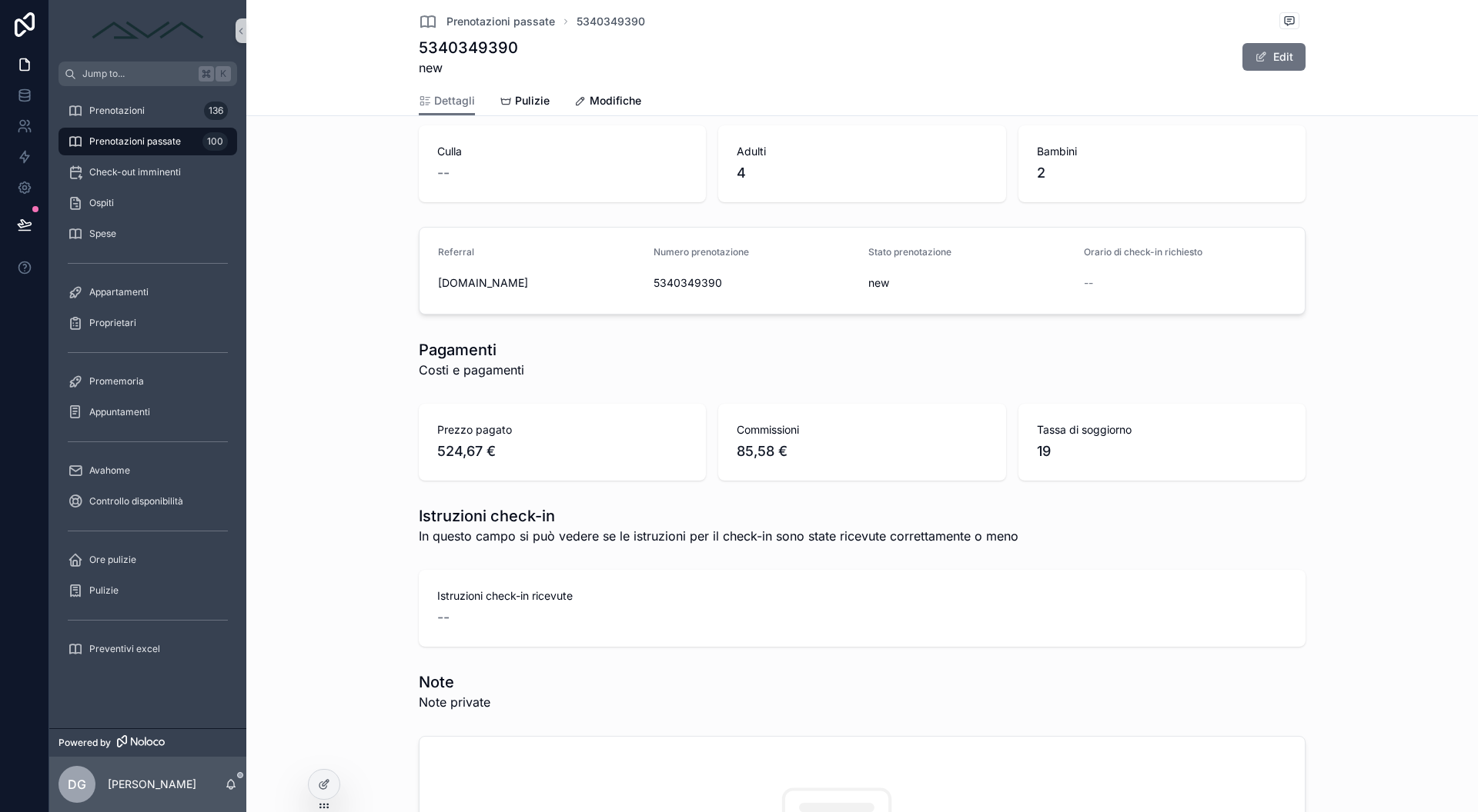
scroll to position [793, 0]
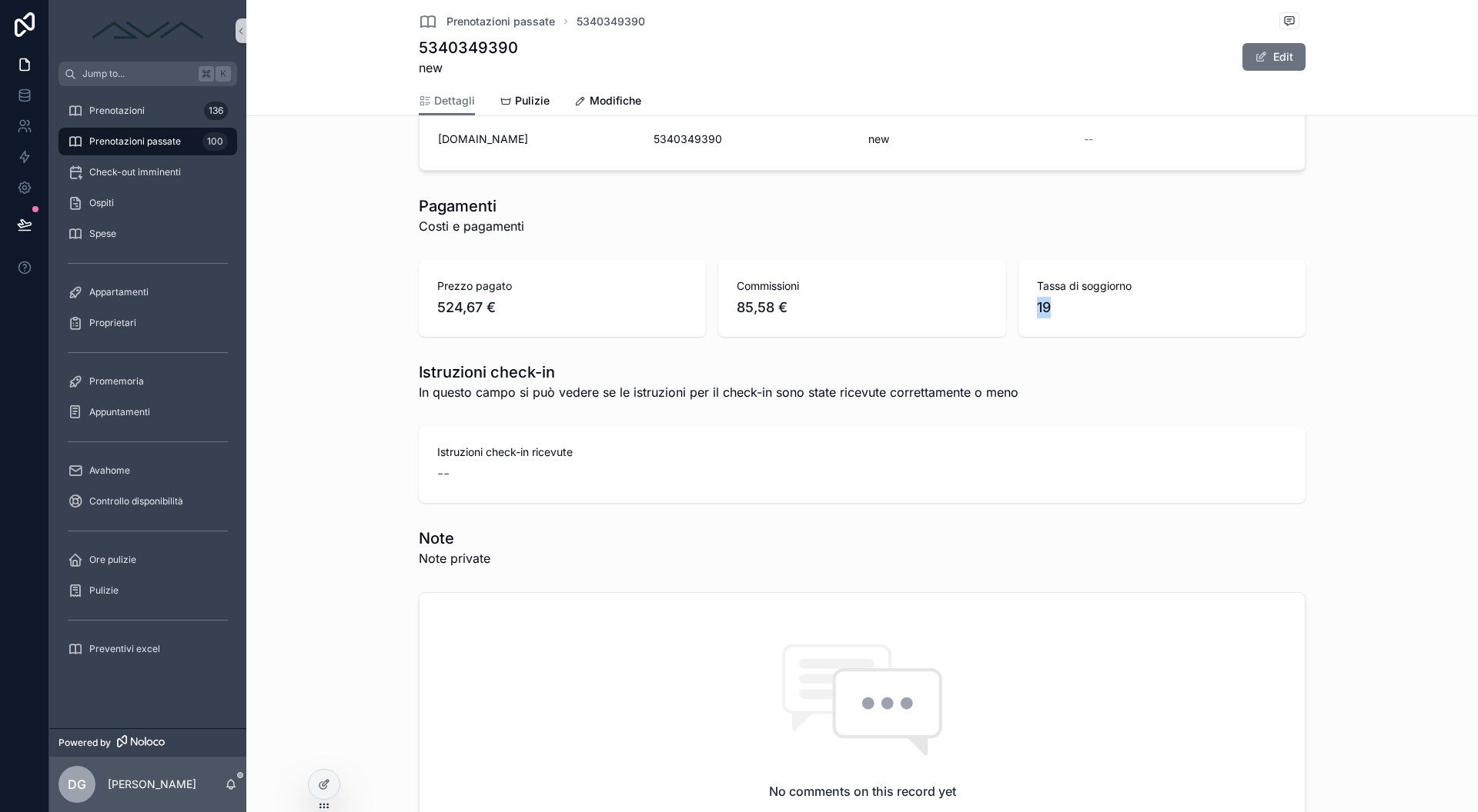
drag, startPoint x: 1042, startPoint y: 309, endPoint x: 1018, endPoint y: 306, distance: 24.2
click at [1018, 306] on div "Tassa di soggiorno 19" at bounding box center [1161, 298] width 287 height 77
click at [1052, 317] on span "19" at bounding box center [1162, 307] width 250 height 21
drag, startPoint x: 500, startPoint y: 307, endPoint x: 402, endPoint y: 307, distance: 98.0
click at [402, 307] on div "Prezzo pagato 524,67 € Commissioni 85,58 € Tassa di soggiorno 19" at bounding box center [861, 298] width 1219 height 89
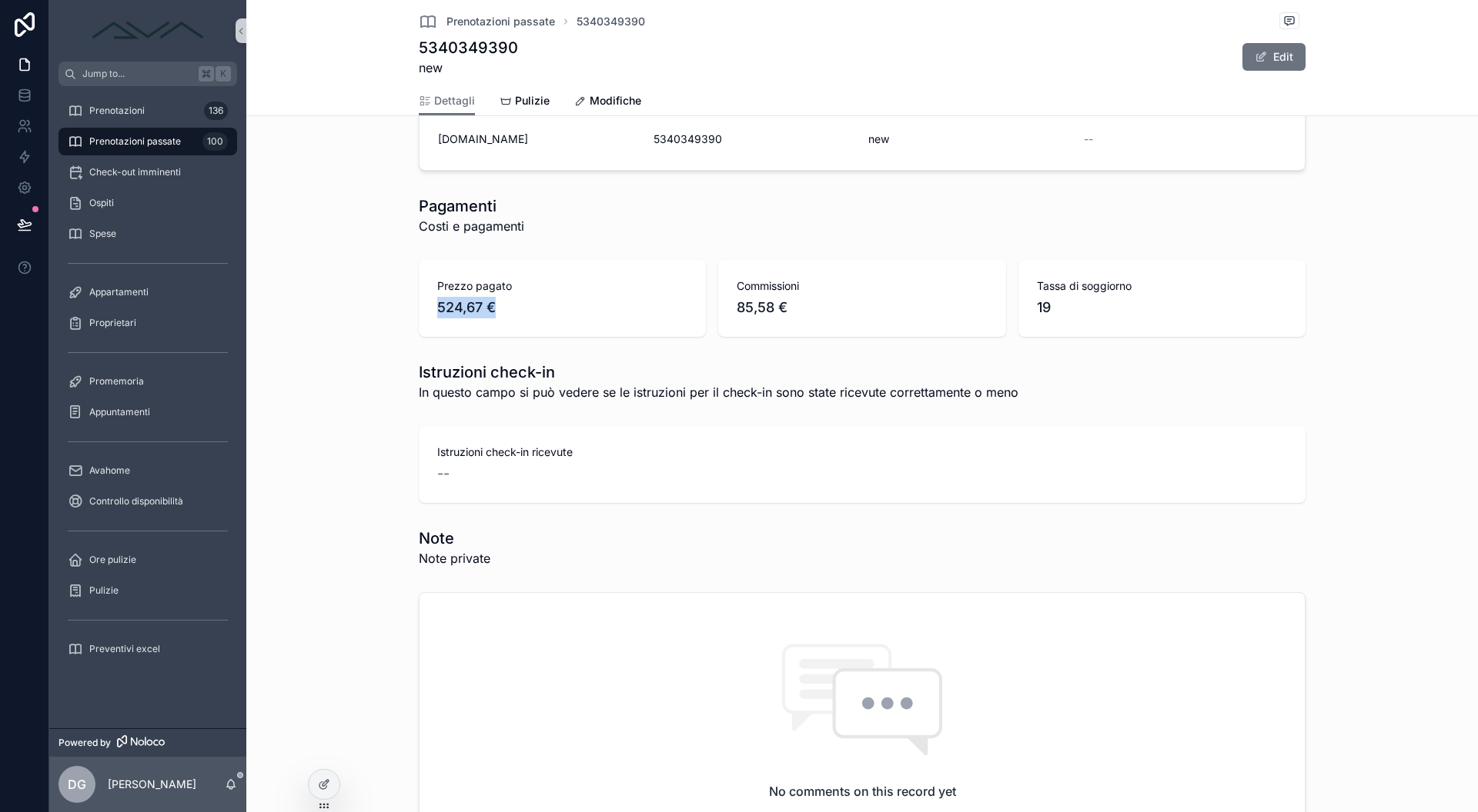
click at [530, 324] on div "Prezzo pagato 524,67 €" at bounding box center [561, 298] width 287 height 77
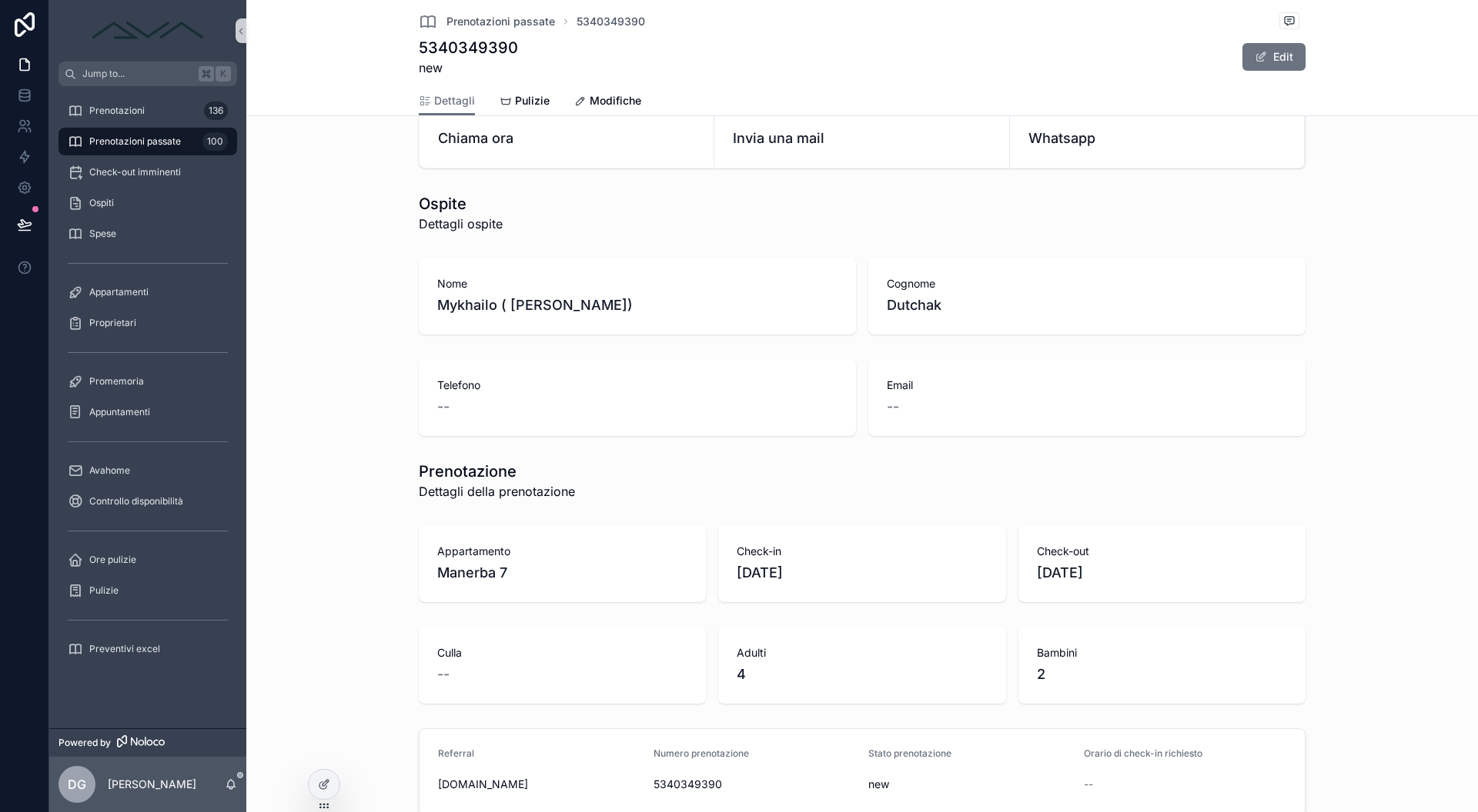
scroll to position [288, 0]
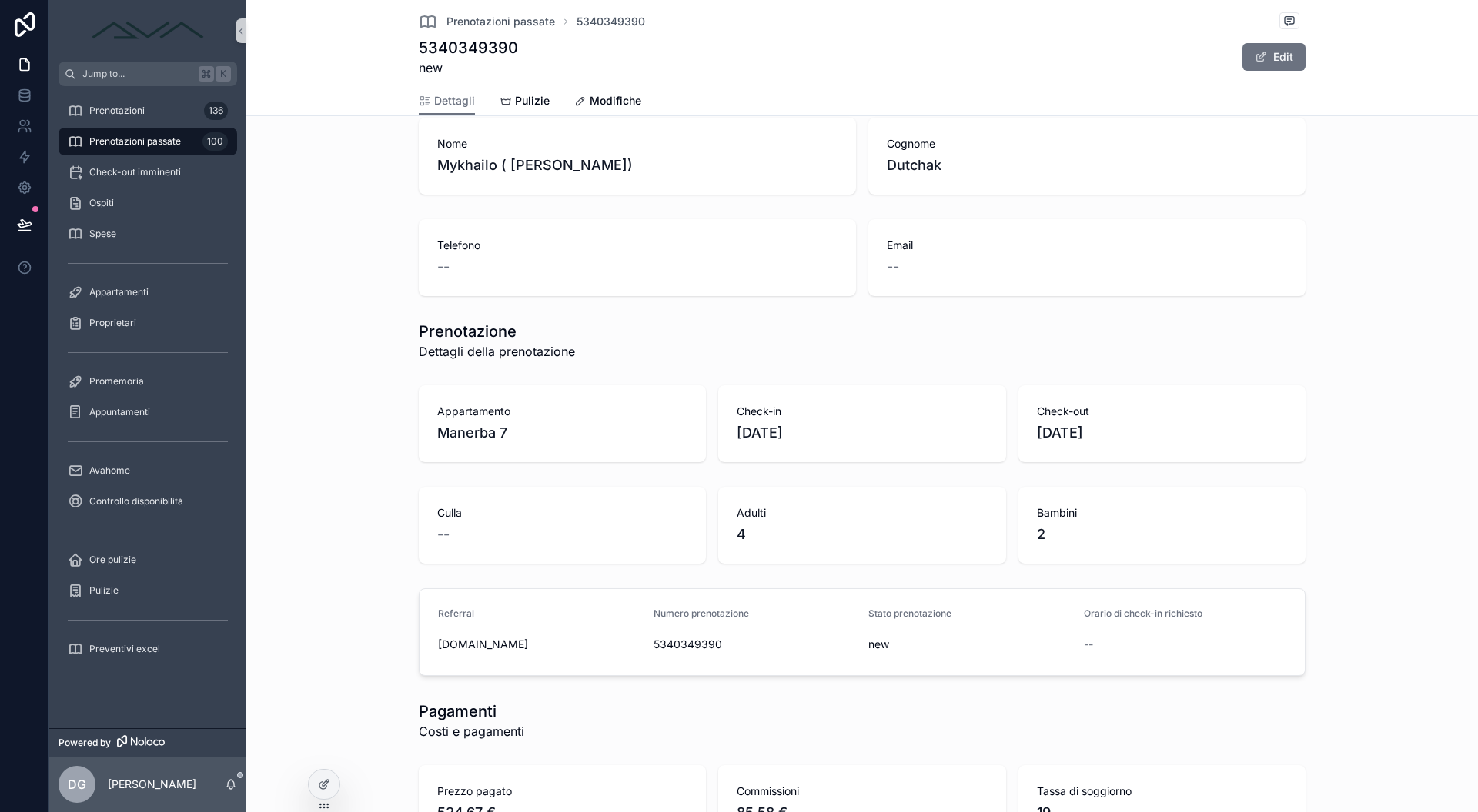
click at [680, 647] on span "5340349390" at bounding box center [754, 644] width 203 height 15
copy span "5340349390"
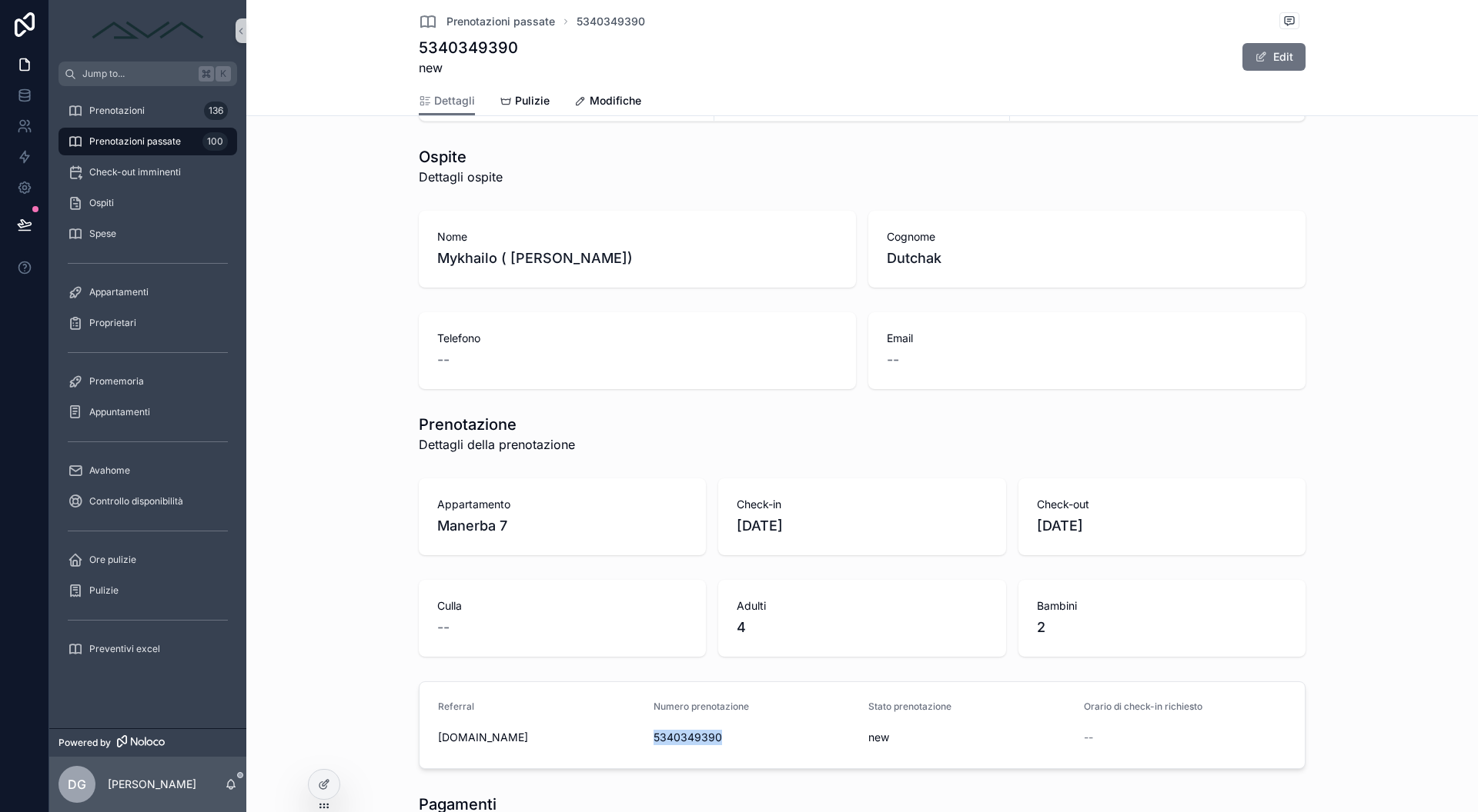
scroll to position [0, 0]
